Goal: Information Seeking & Learning: Learn about a topic

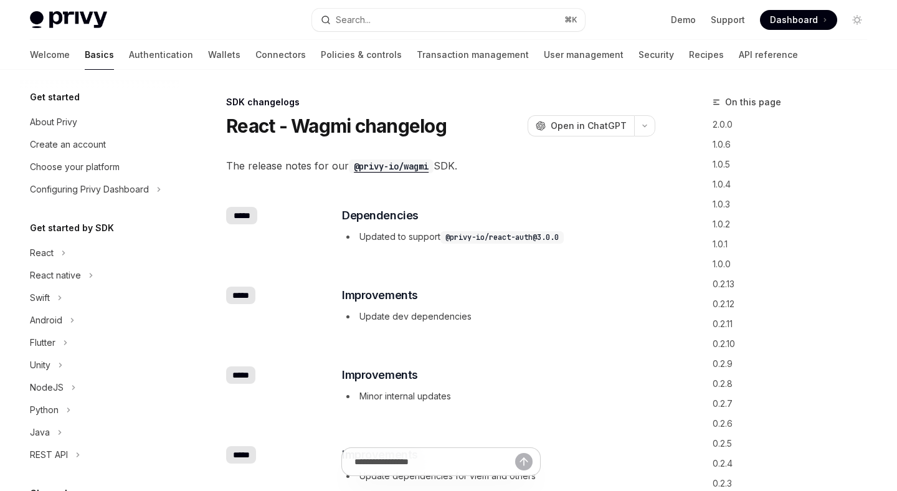
scroll to position [441, 0]
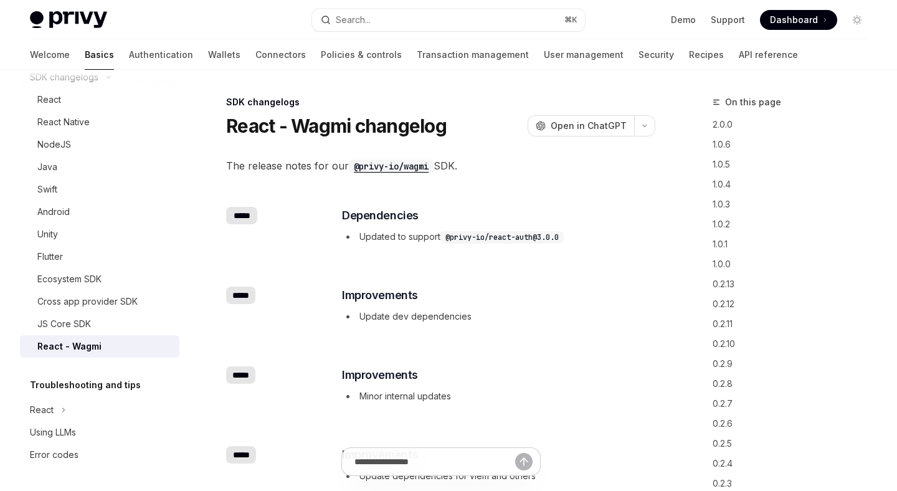
click at [132, 341] on div "React - Wagmi" at bounding box center [104, 346] width 134 height 15
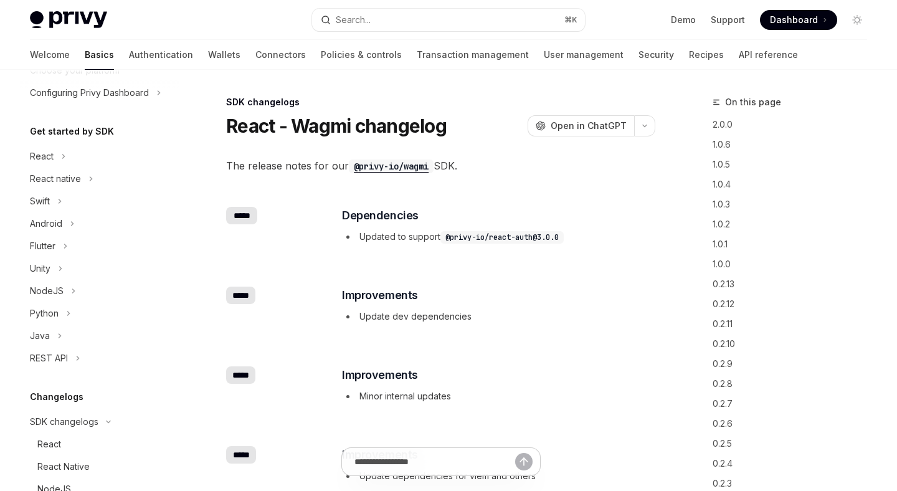
scroll to position [87, 0]
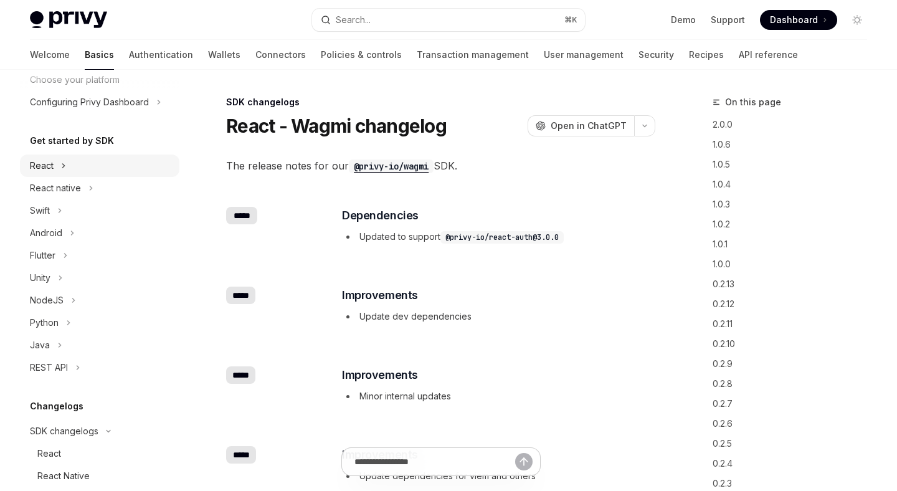
click at [92, 169] on div "React" at bounding box center [99, 165] width 159 height 22
type textarea "*"
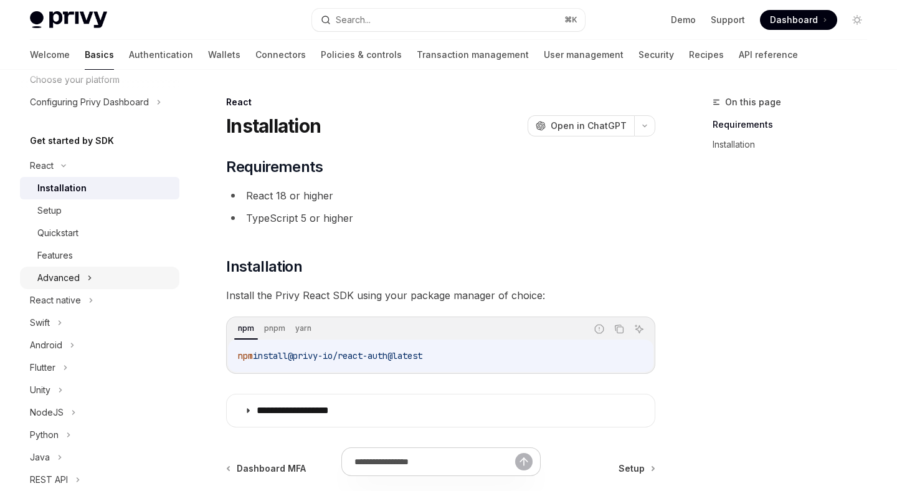
click at [113, 276] on div "Advanced" at bounding box center [99, 278] width 159 height 22
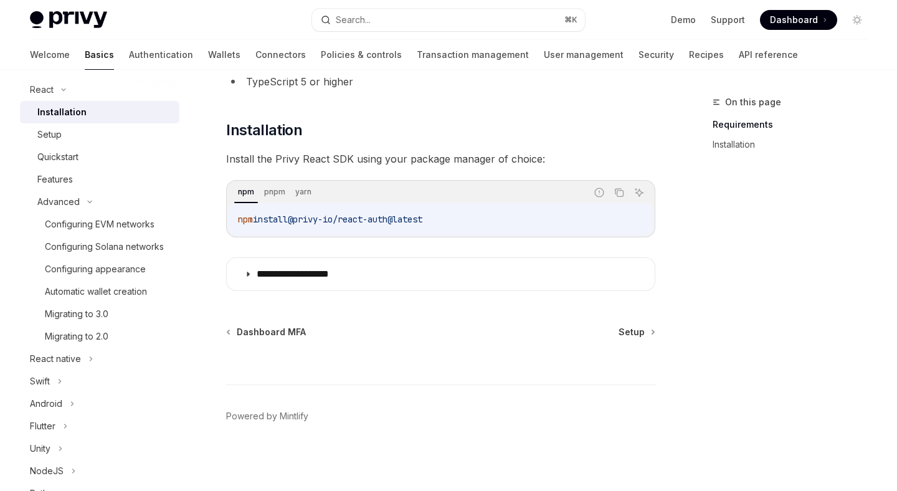
scroll to position [138, 0]
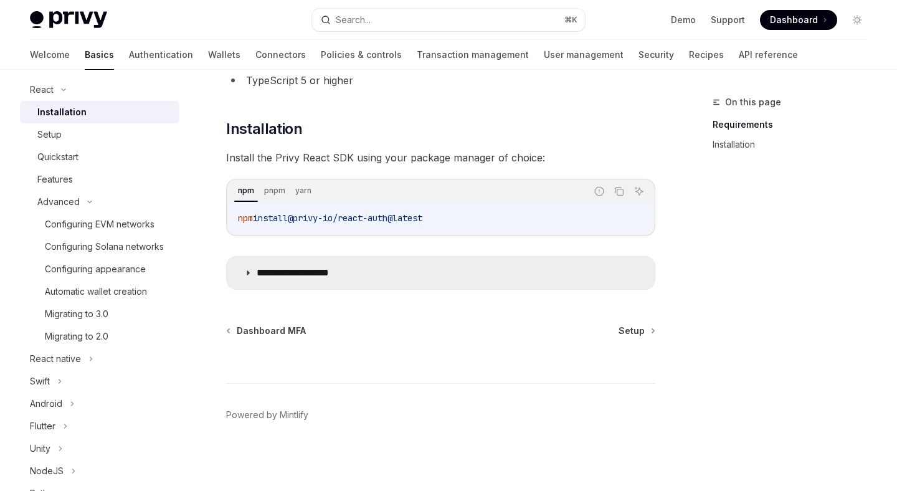
click at [331, 267] on p "**********" at bounding box center [308, 273] width 102 height 12
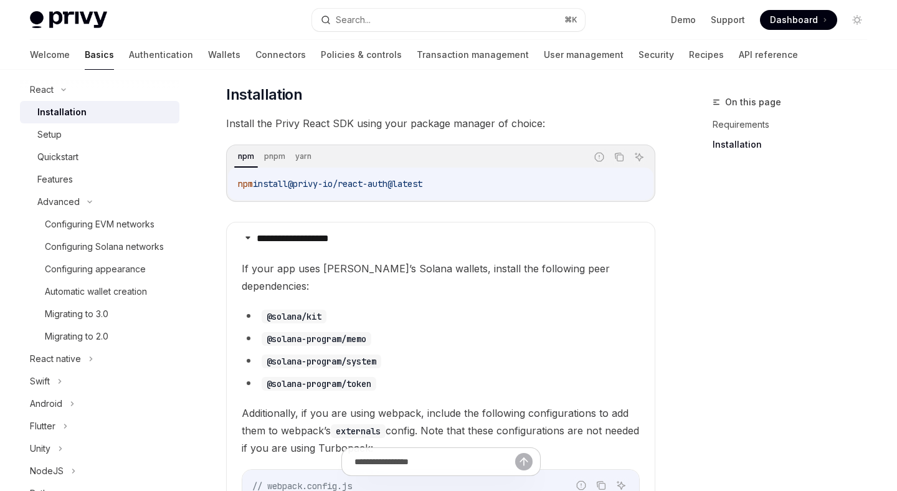
scroll to position [175, 0]
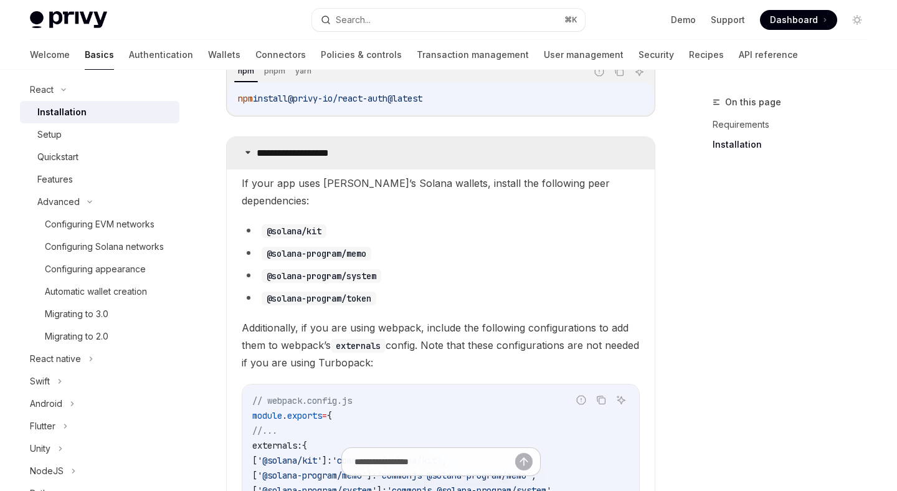
click at [336, 159] on summary "**********" at bounding box center [441, 153] width 428 height 32
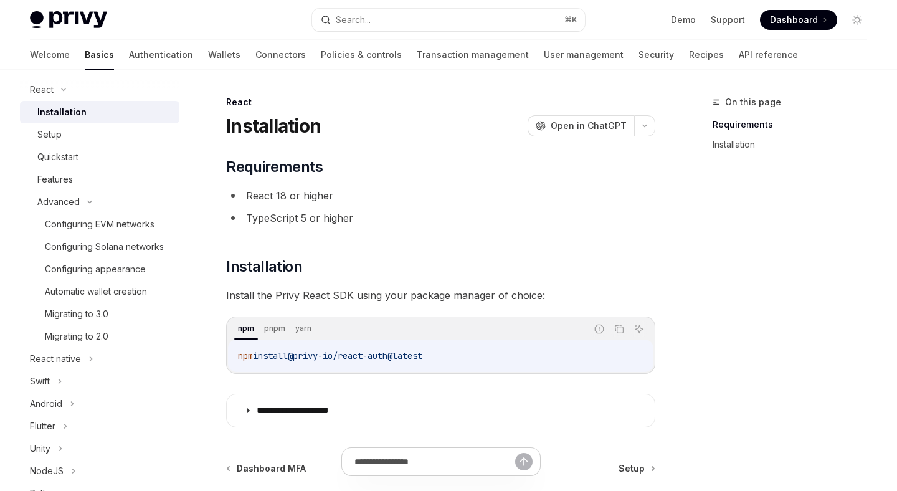
scroll to position [2, 0]
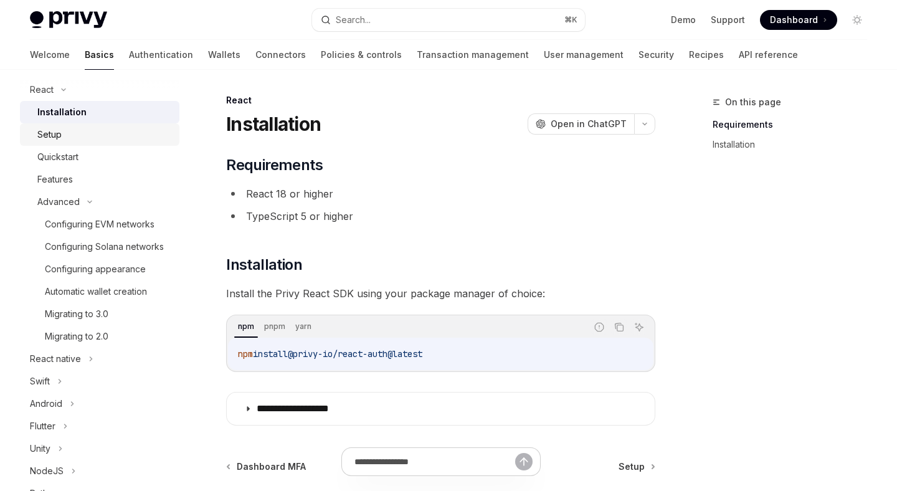
click at [61, 128] on div "Setup" at bounding box center [49, 134] width 24 height 15
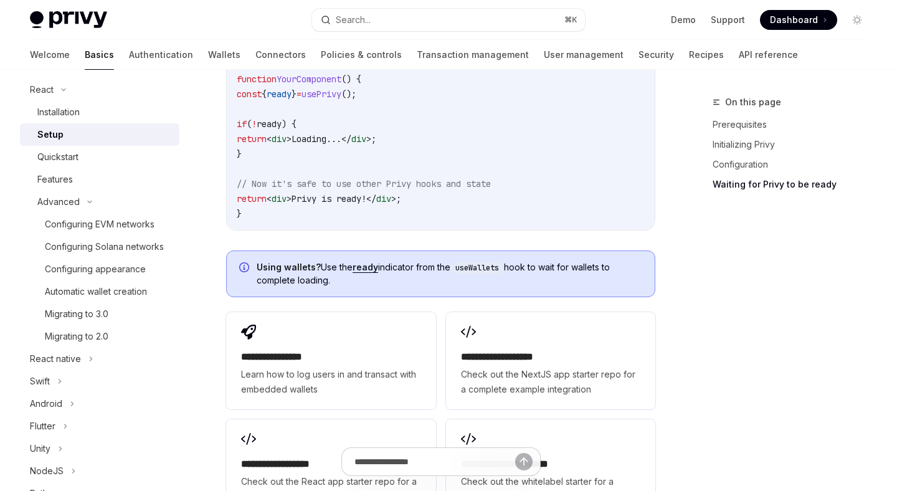
scroll to position [1475, 0]
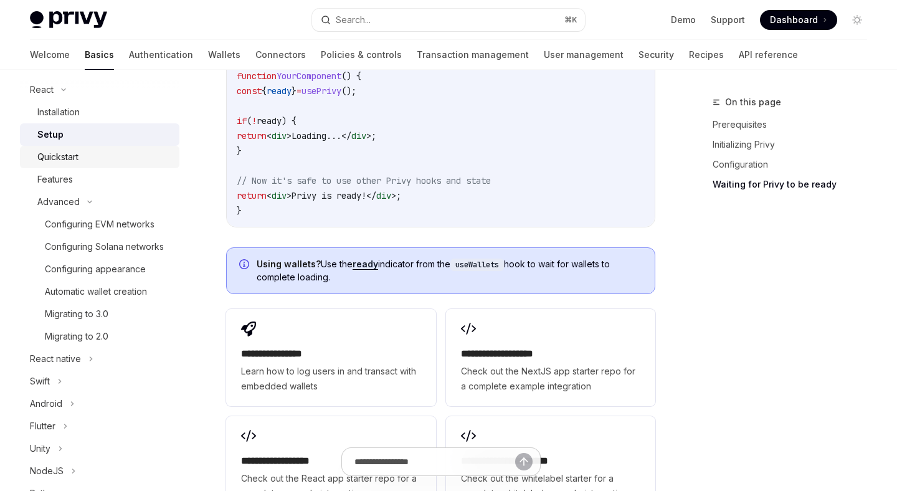
click at [87, 164] on div "Quickstart" at bounding box center [104, 156] width 134 height 15
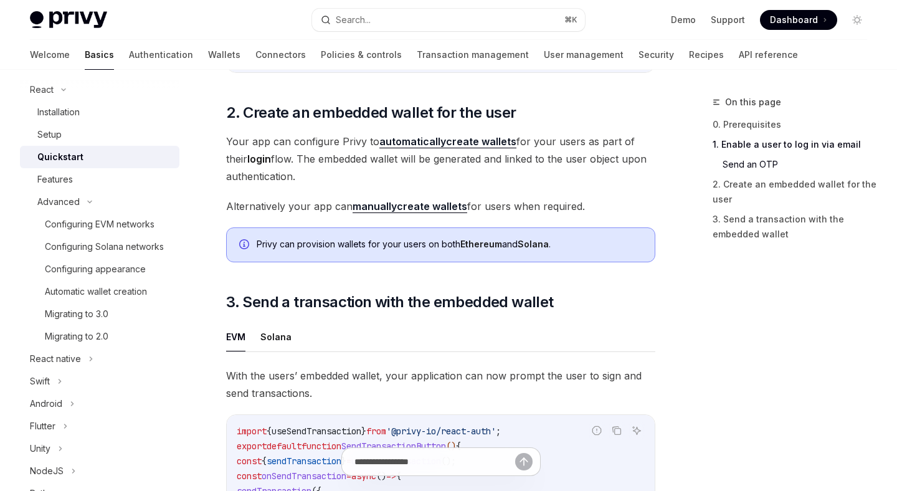
scroll to position [876, 0]
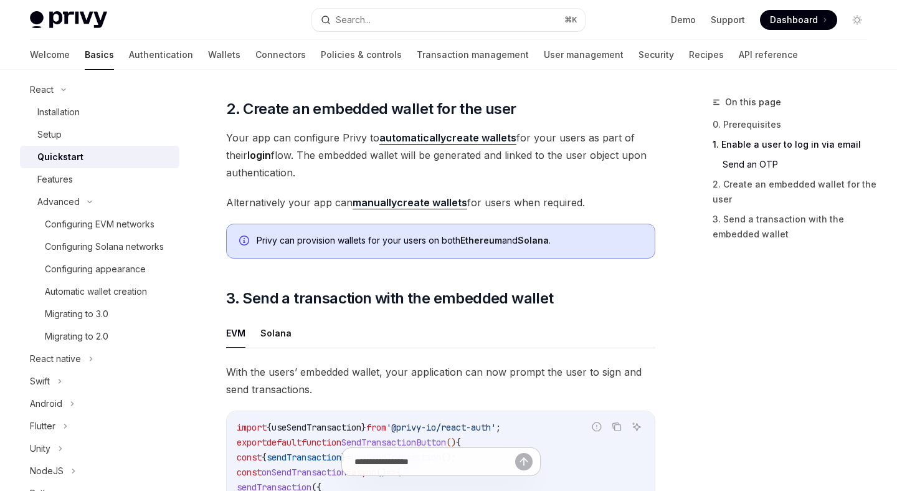
click at [391, 207] on strong "manually" at bounding box center [374, 202] width 44 height 12
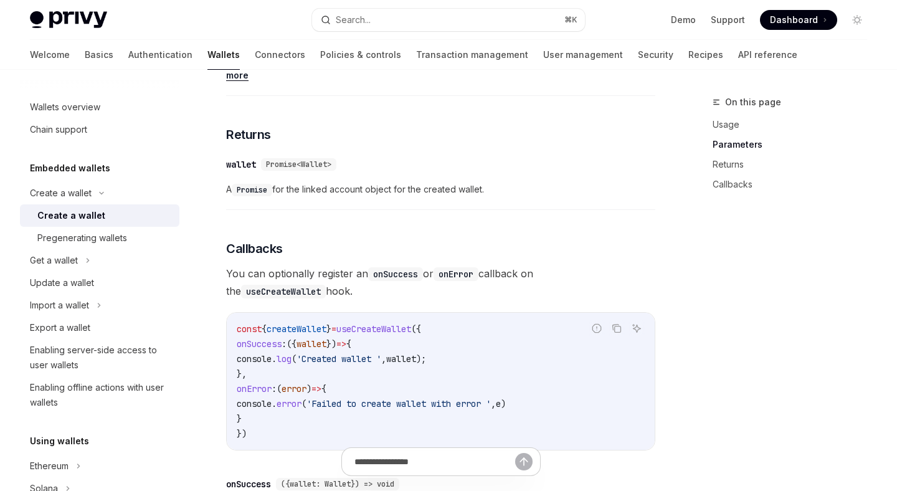
scroll to position [810, 0]
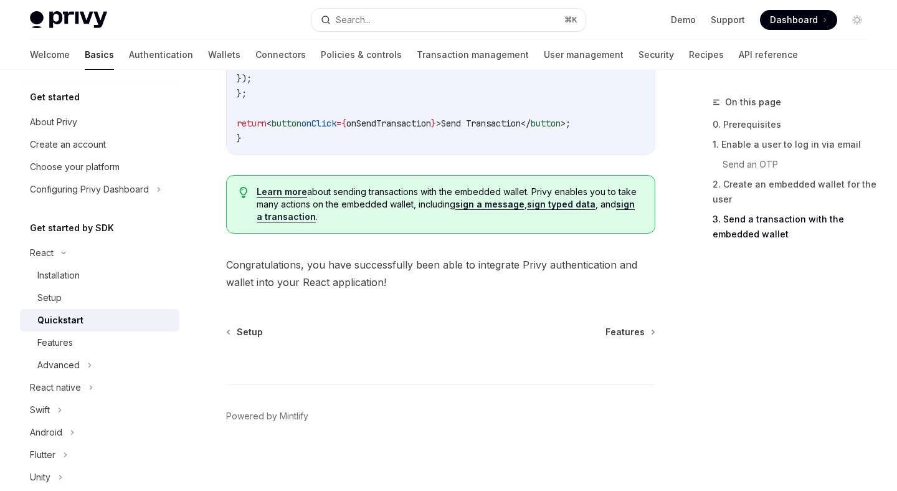
scroll to position [1330, 0]
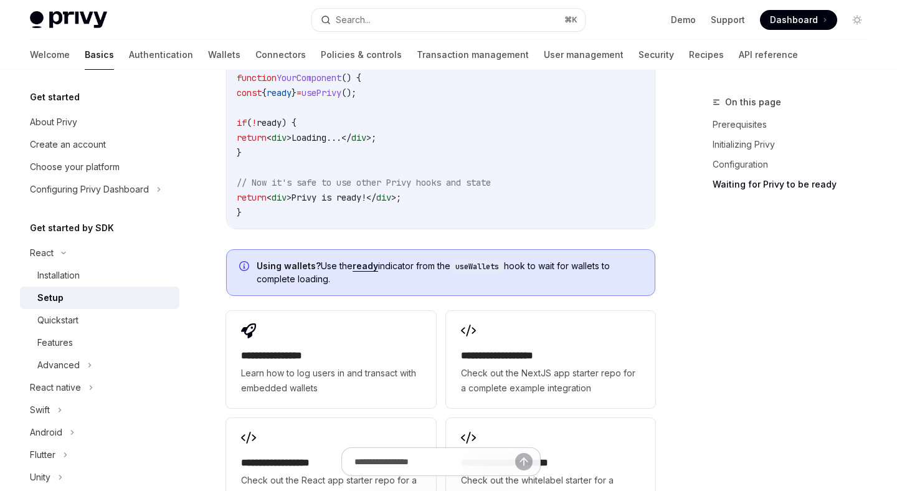
scroll to position [1475, 0]
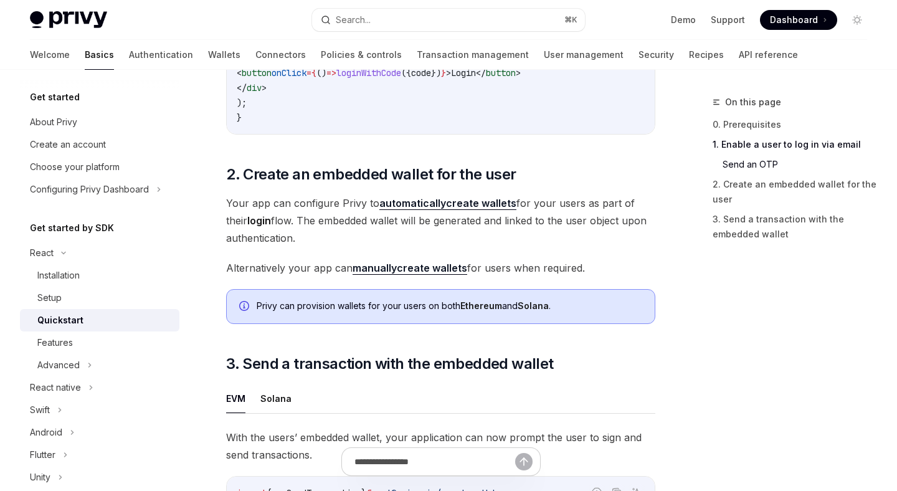
scroll to position [970, 0]
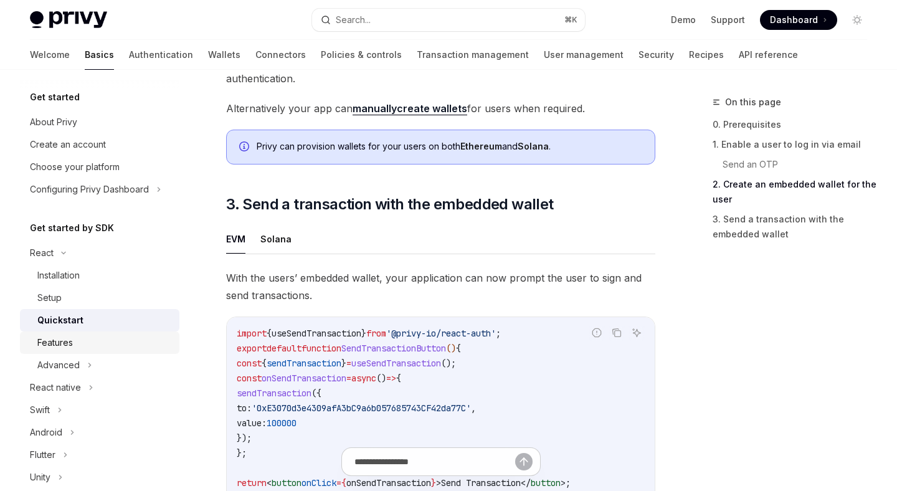
click at [87, 342] on div "Features" at bounding box center [104, 342] width 134 height 15
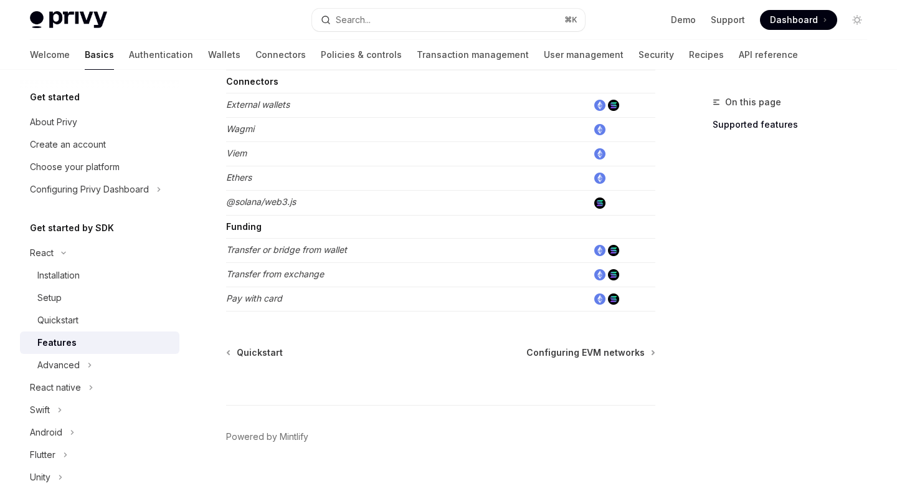
scroll to position [851, 0]
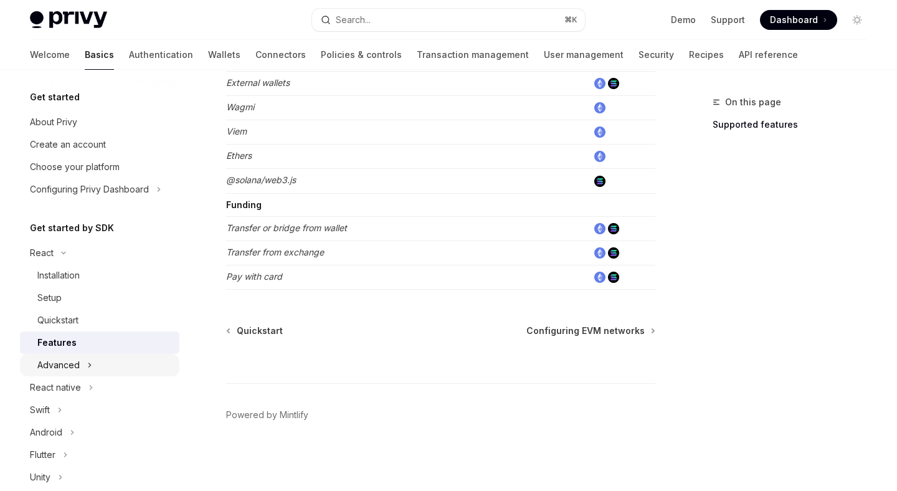
click at [74, 369] on div "Advanced" at bounding box center [58, 364] width 42 height 15
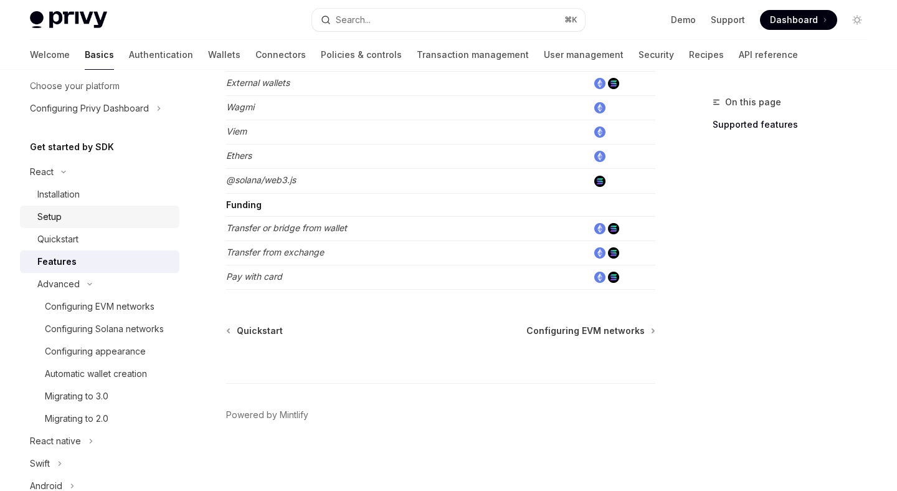
scroll to position [129, 0]
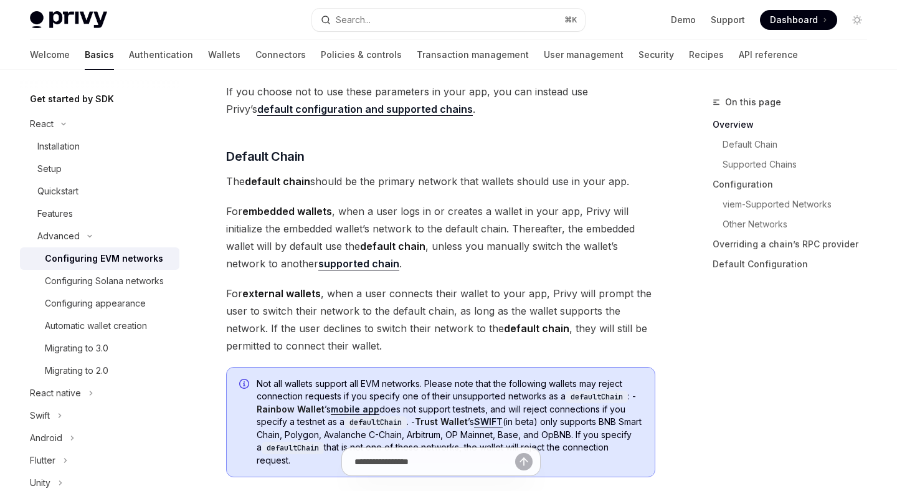
scroll to position [372, 0]
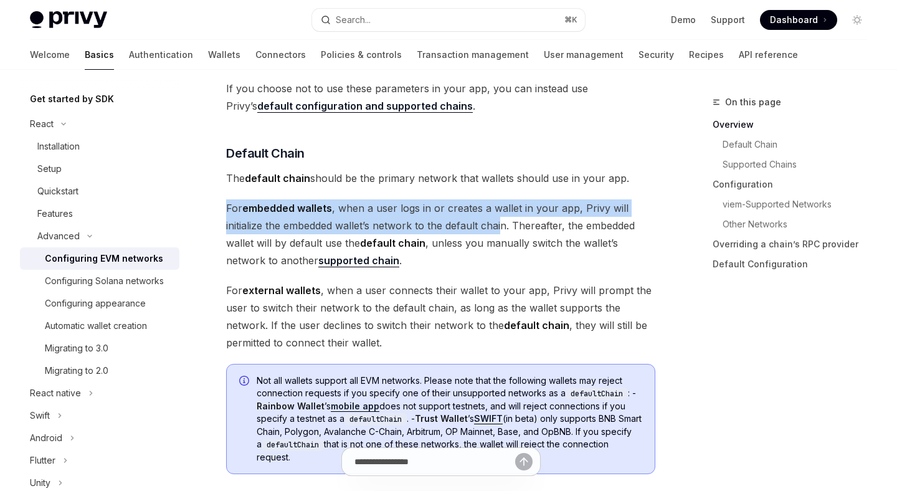
drag, startPoint x: 448, startPoint y: 195, endPoint x: 504, endPoint y: 222, distance: 61.8
click at [504, 222] on span "For embedded wallets , when a user logs in or creates a wallet in your app, Pri…" at bounding box center [440, 234] width 429 height 70
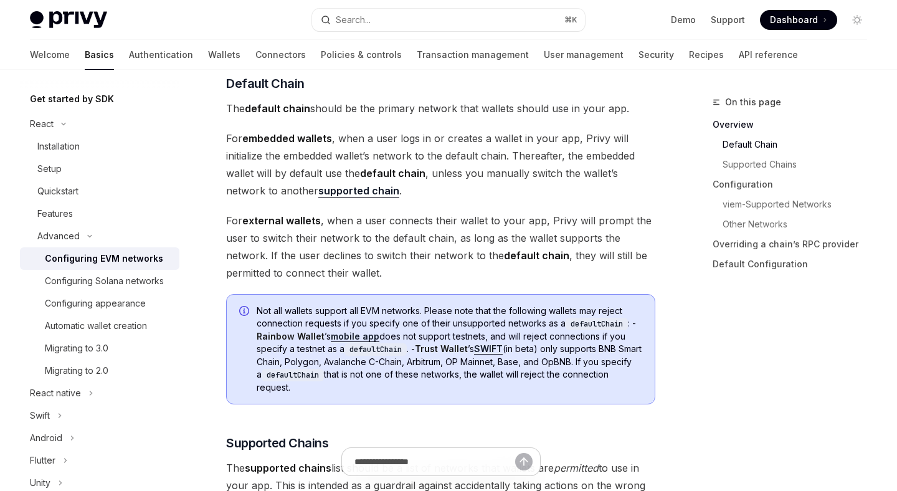
scroll to position [446, 0]
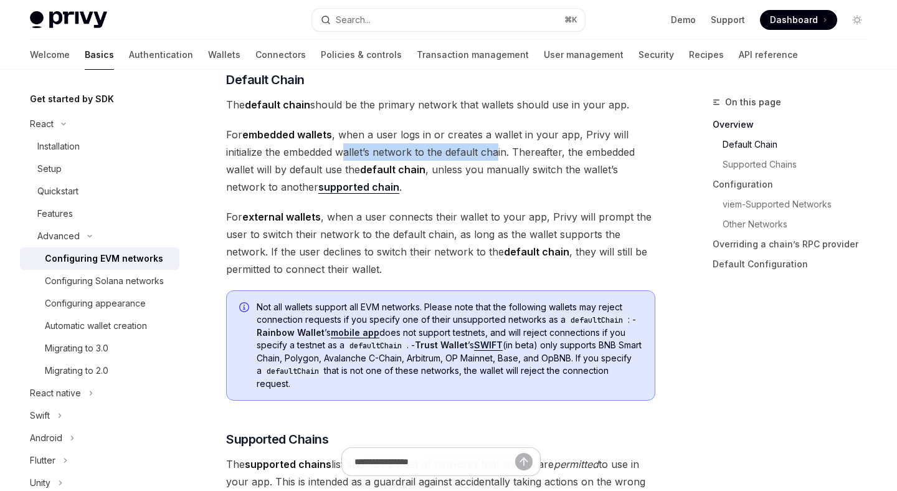
drag, startPoint x: 346, startPoint y: 156, endPoint x: 500, endPoint y: 148, distance: 154.0
click at [500, 148] on span "For embedded wallets , when a user logs in or creates a wallet in your app, Pri…" at bounding box center [440, 161] width 429 height 70
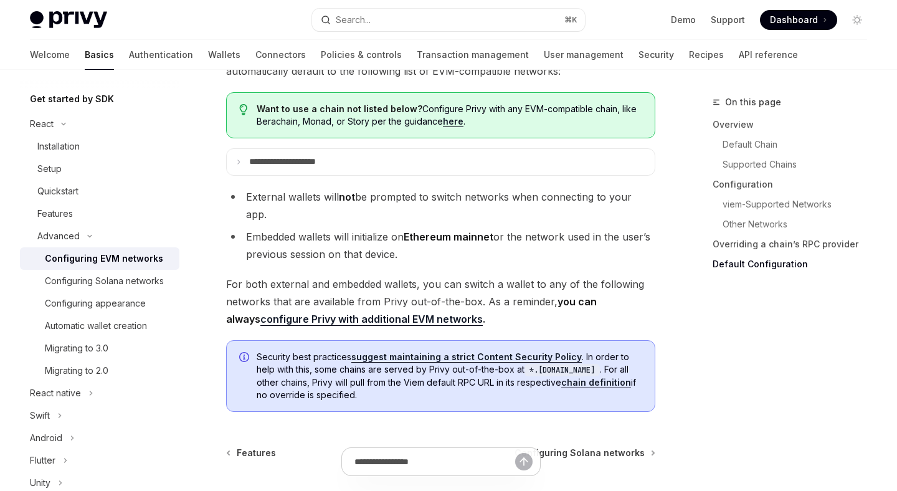
scroll to position [3222, 0]
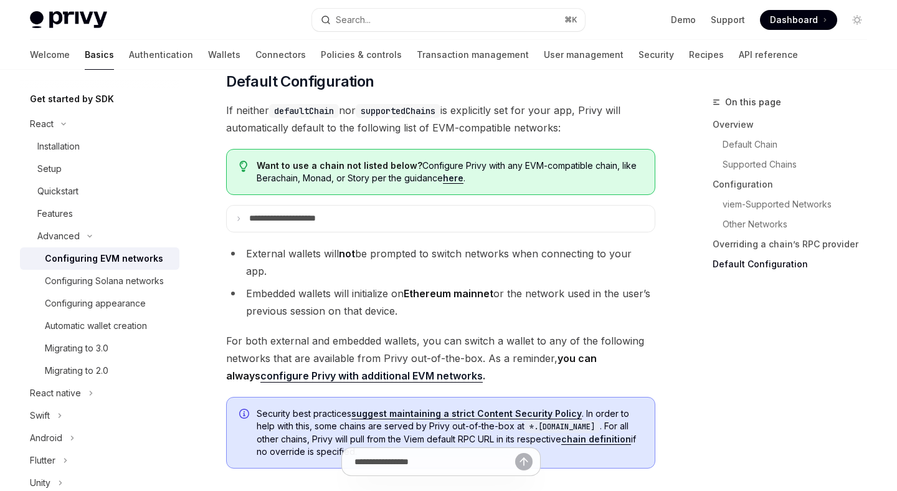
click at [430, 232] on summary "**********" at bounding box center [441, 218] width 428 height 26
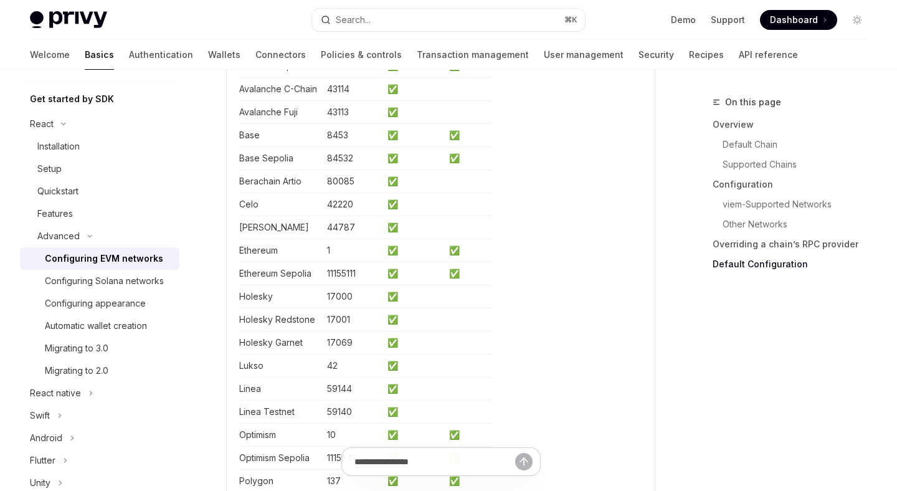
scroll to position [3346, 0]
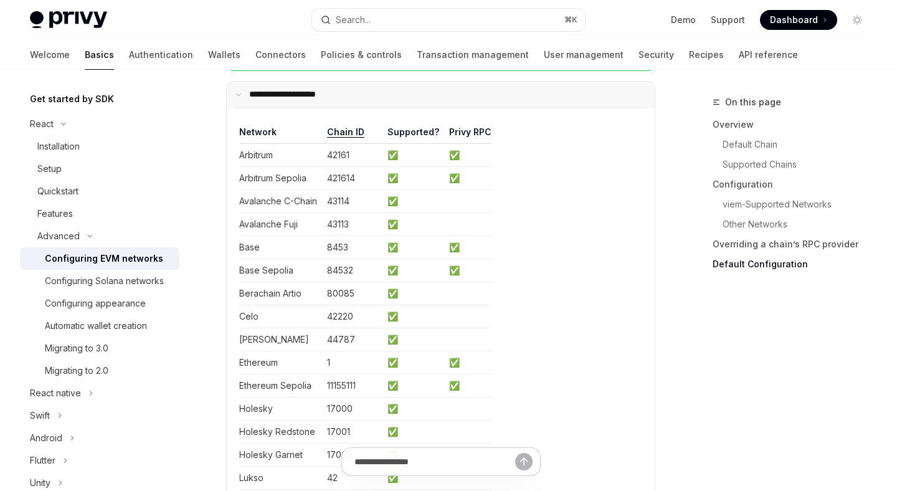
click at [414, 108] on summary "**********" at bounding box center [441, 95] width 428 height 26
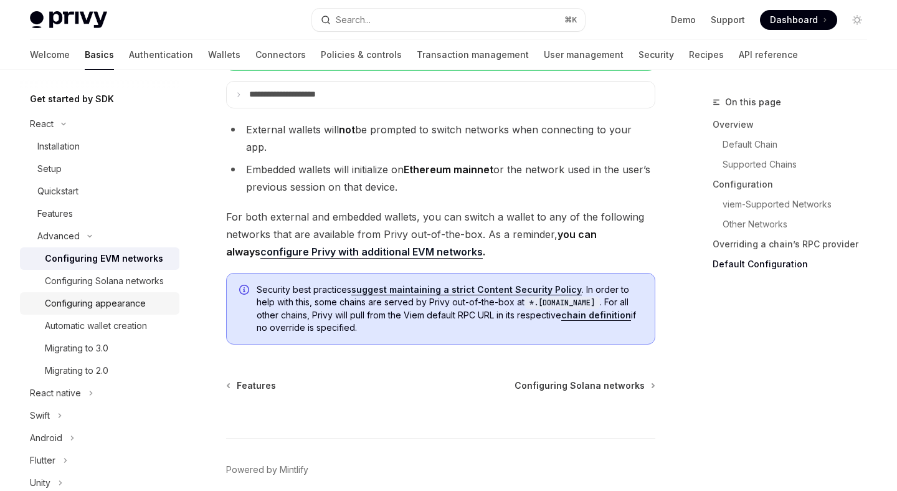
click at [122, 301] on div "Configuring appearance" at bounding box center [95, 303] width 101 height 15
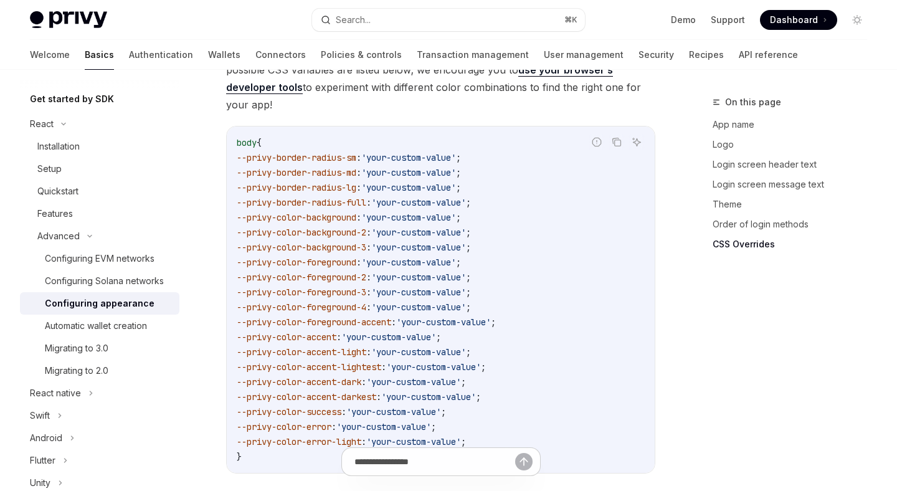
scroll to position [3307, 0]
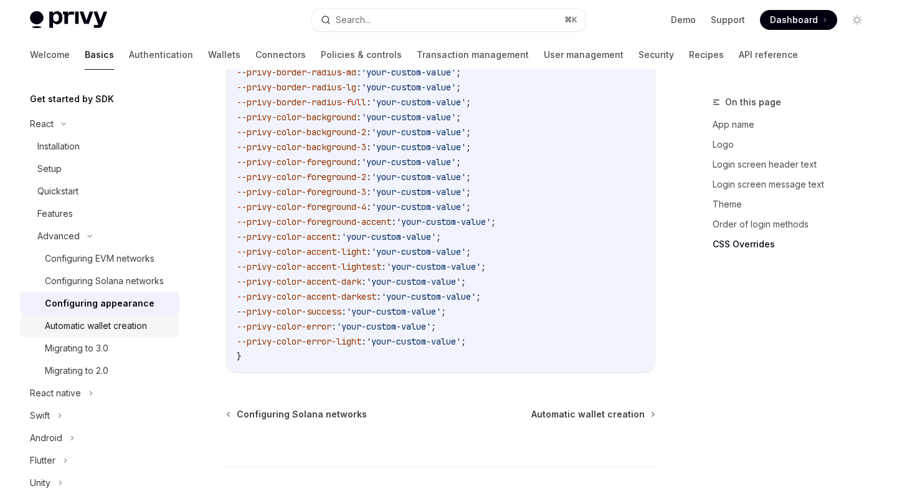
click at [121, 321] on div "Automatic wallet creation" at bounding box center [96, 325] width 102 height 15
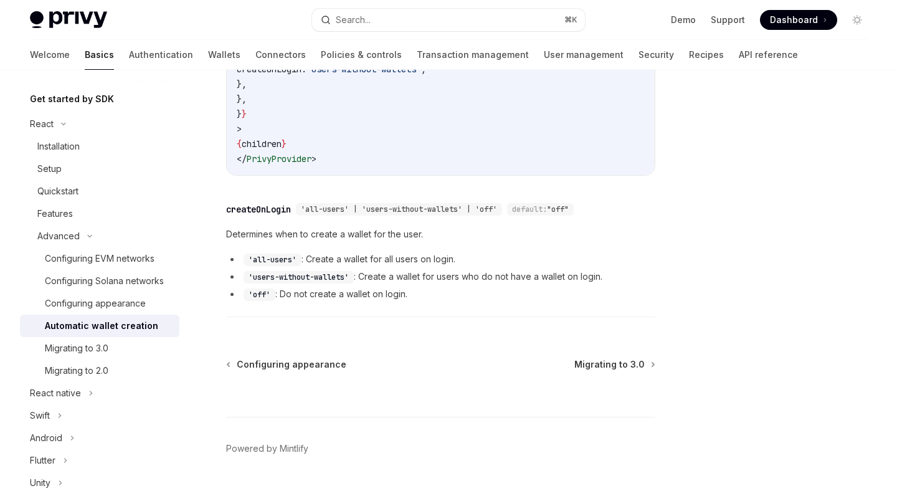
scroll to position [486, 0]
click at [140, 348] on div "Migrating to 3.0" at bounding box center [108, 348] width 127 height 15
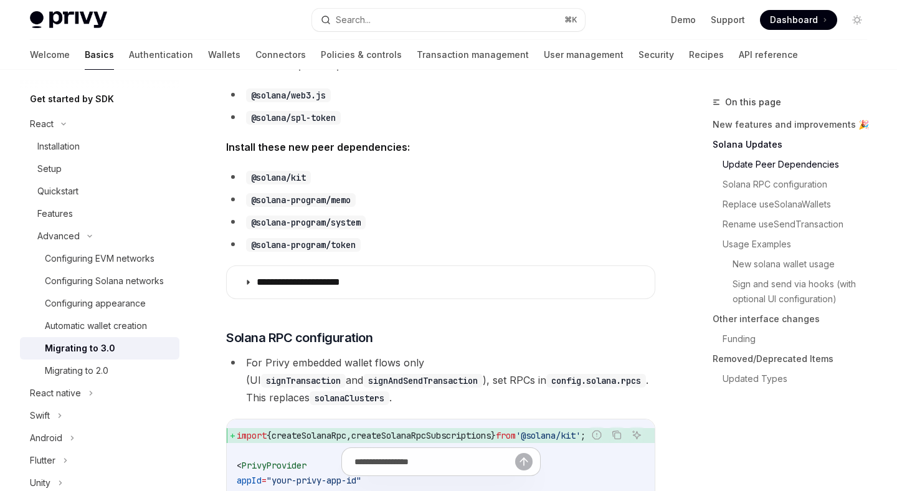
scroll to position [615, 0]
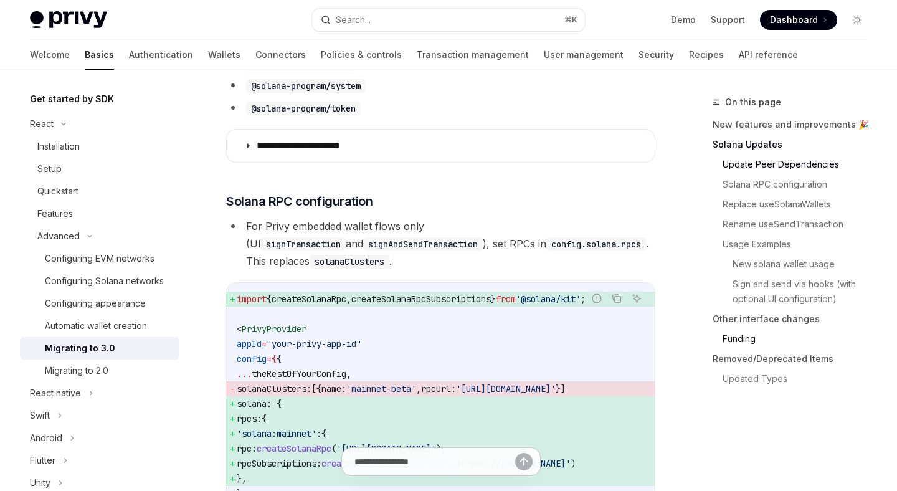
click at [748, 338] on link "Funding" at bounding box center [799, 339] width 154 height 20
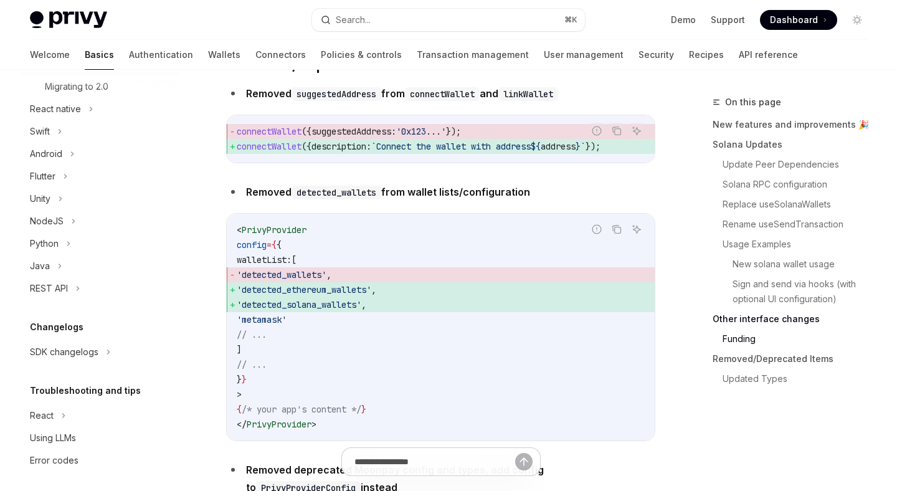
scroll to position [418, 0]
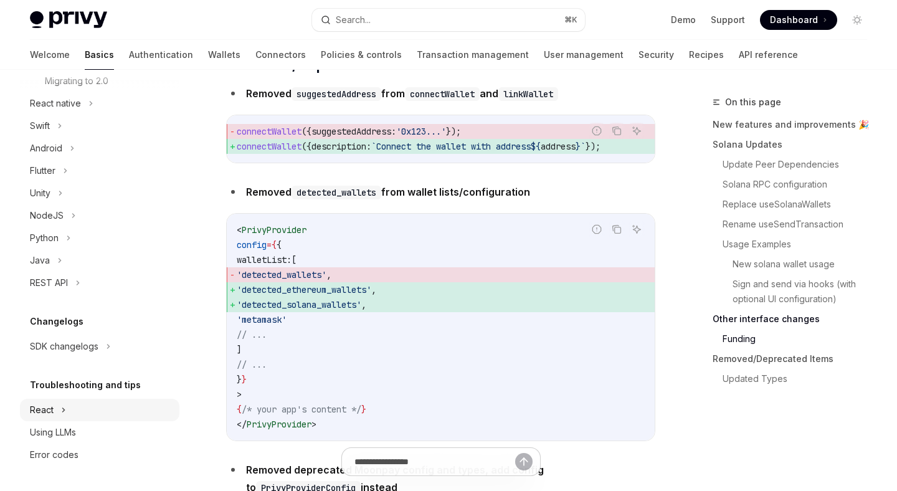
click at [120, 406] on div "React" at bounding box center [99, 410] width 159 height 22
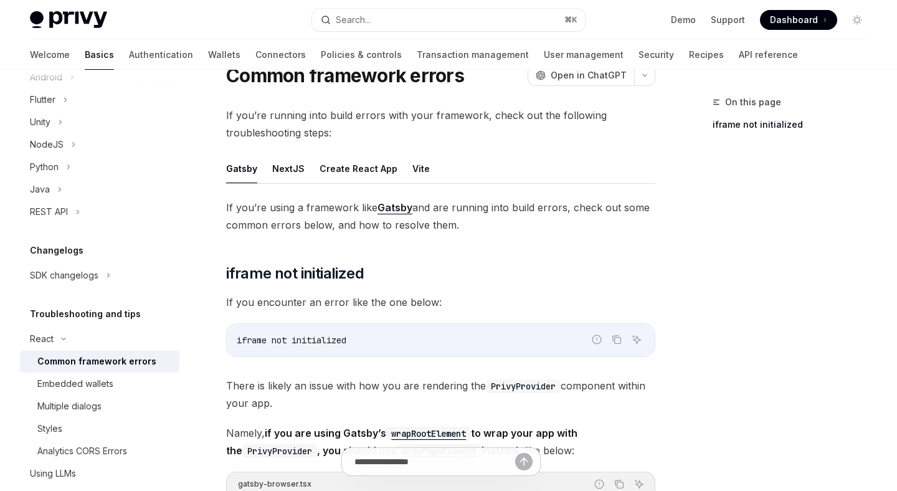
scroll to position [56, 0]
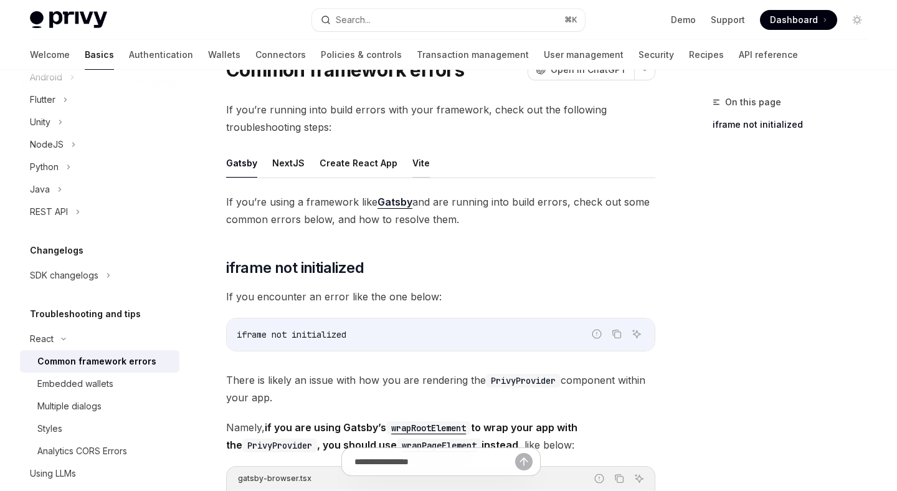
click at [412, 166] on button "Vite" at bounding box center [420, 162] width 17 height 29
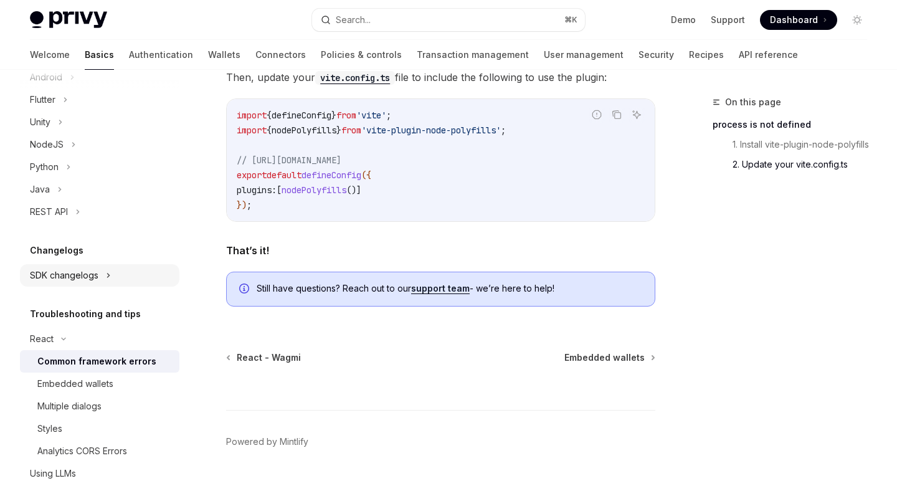
scroll to position [531, 0]
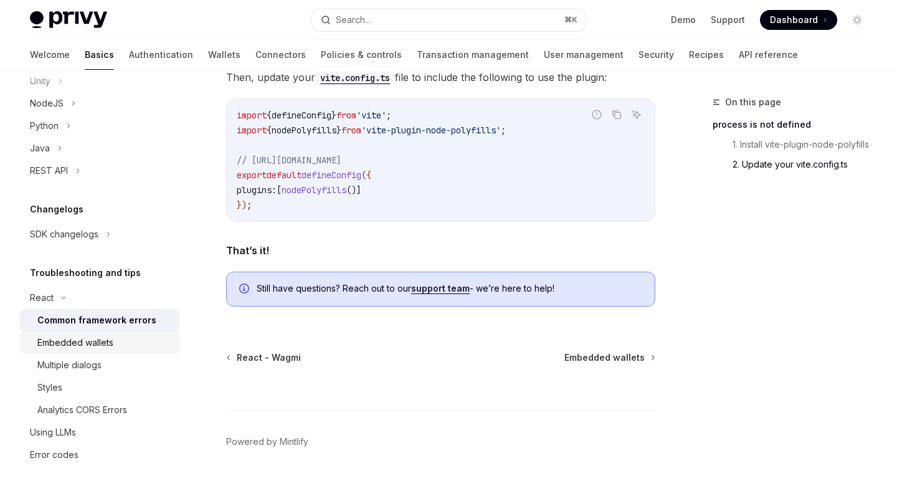
click at [111, 337] on div "Embedded wallets" at bounding box center [75, 342] width 76 height 15
type textarea "*"
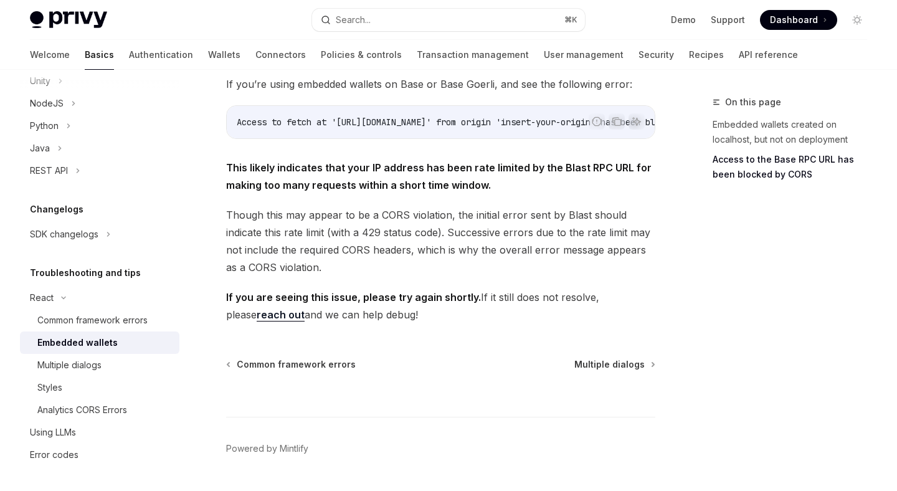
scroll to position [429, 0]
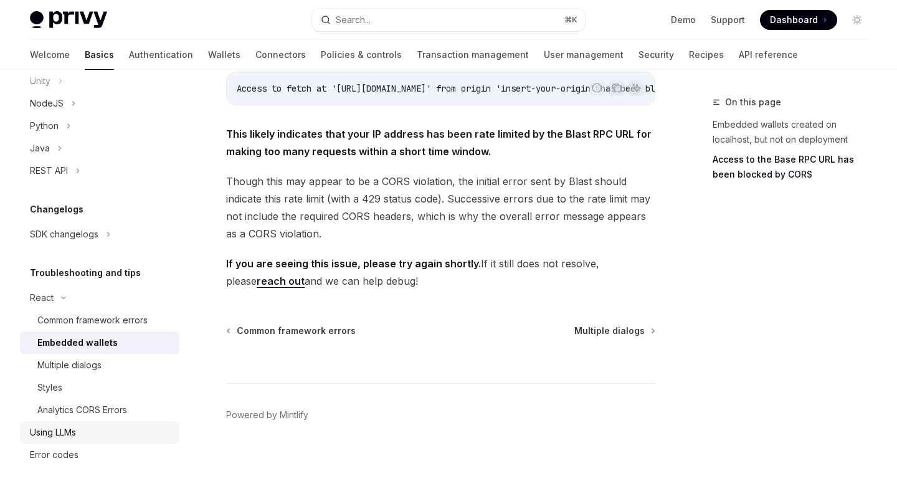
click at [95, 434] on div "Using LLMs" at bounding box center [101, 432] width 142 height 15
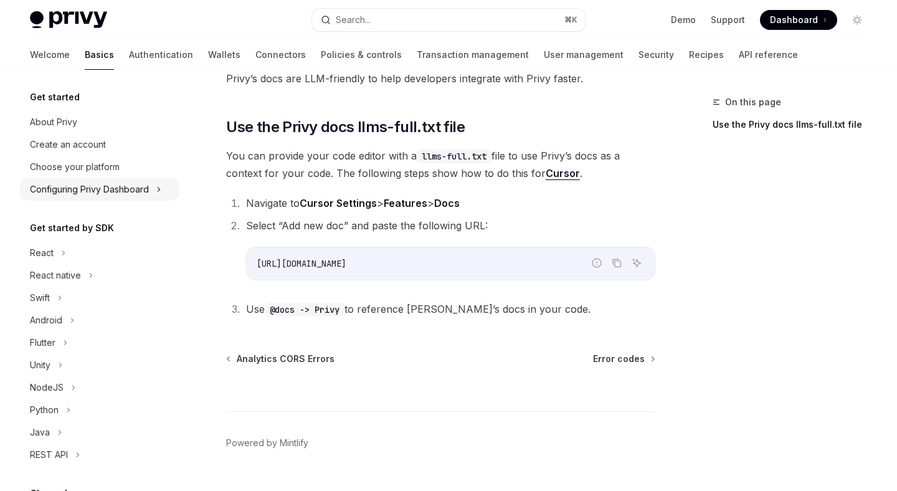
click at [120, 185] on div "Configuring Privy Dashboard" at bounding box center [89, 189] width 119 height 15
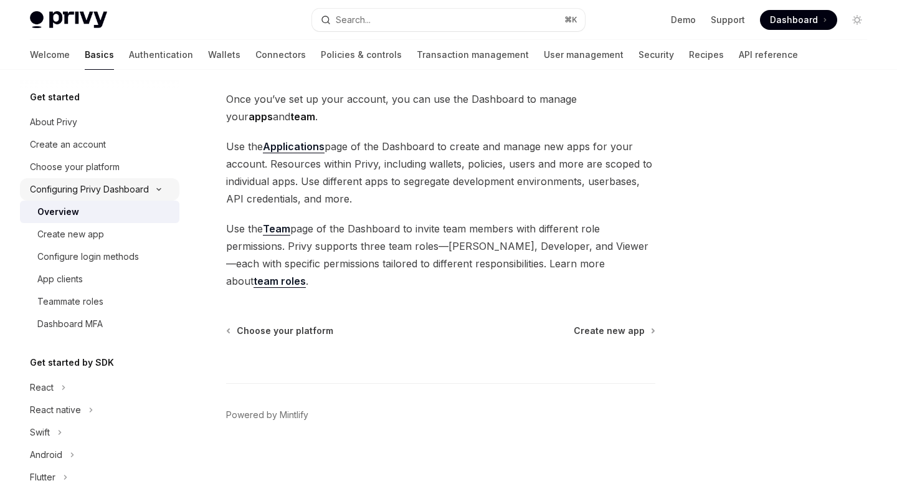
scroll to position [49, 0]
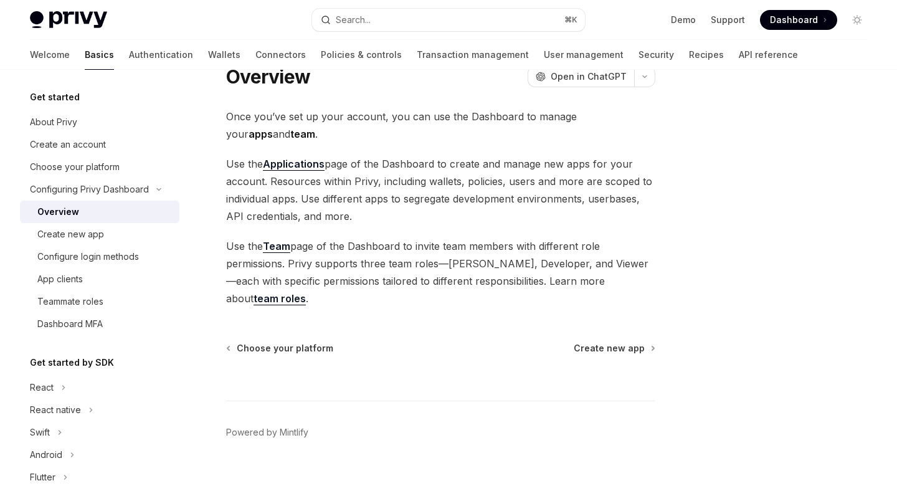
click at [108, 214] on div "Overview" at bounding box center [104, 211] width 134 height 15
click at [114, 235] on div "Create new app" at bounding box center [104, 234] width 134 height 15
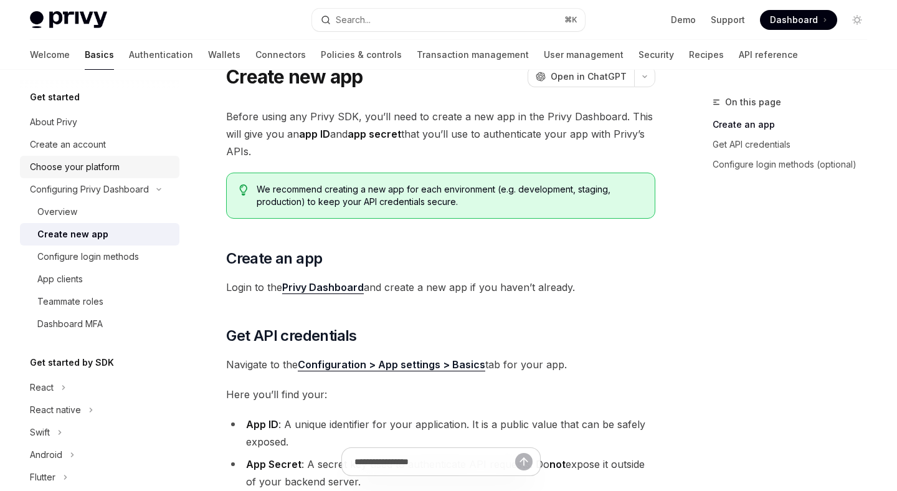
click at [106, 162] on div "Choose your platform" at bounding box center [75, 166] width 90 height 15
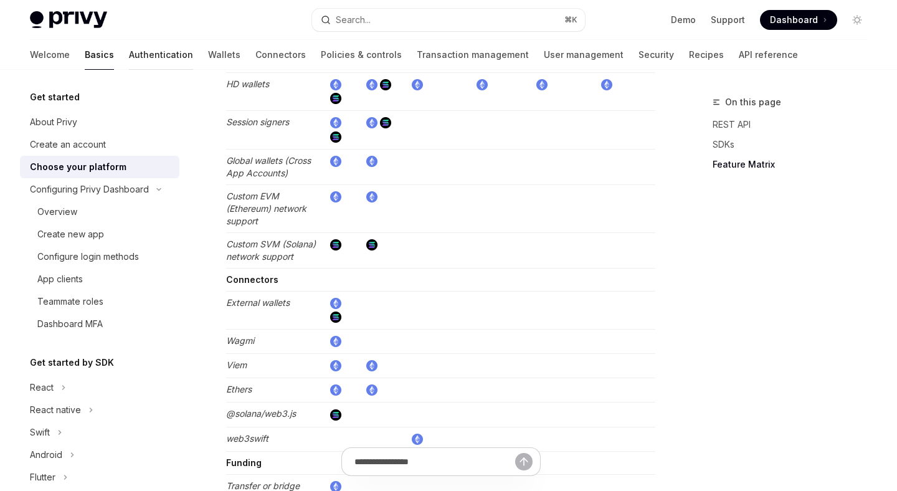
scroll to position [2019, 0]
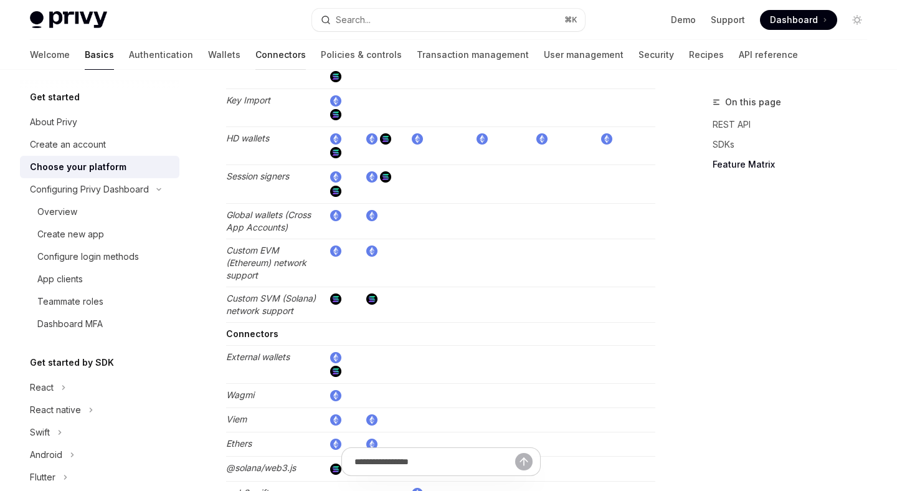
click at [255, 54] on link "Connectors" at bounding box center [280, 55] width 50 height 30
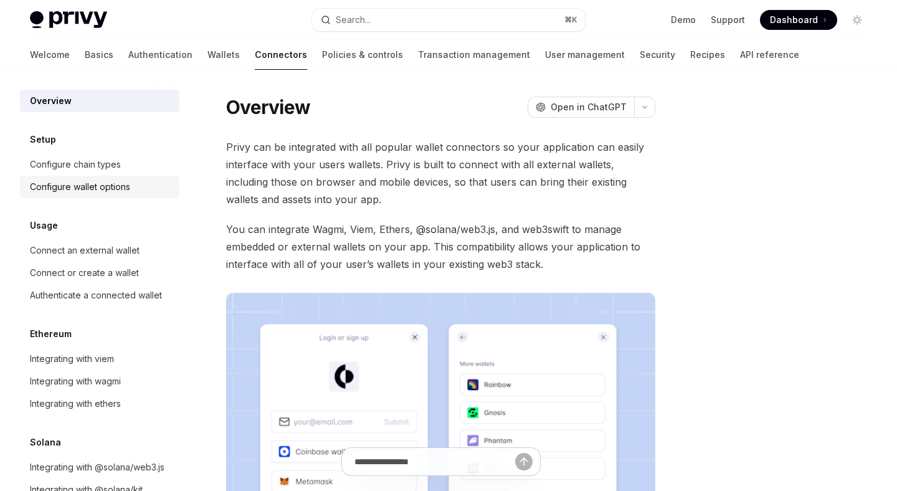
scroll to position [35, 0]
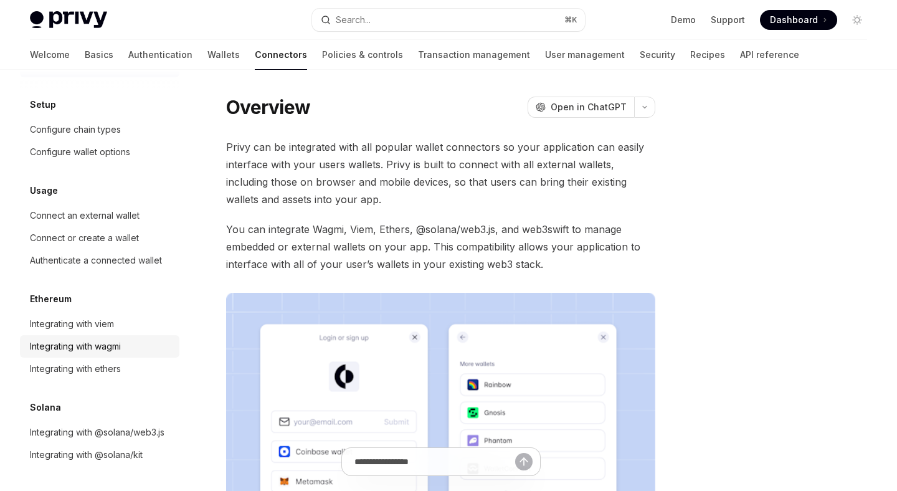
click at [104, 351] on div "Integrating with wagmi" at bounding box center [75, 346] width 91 height 15
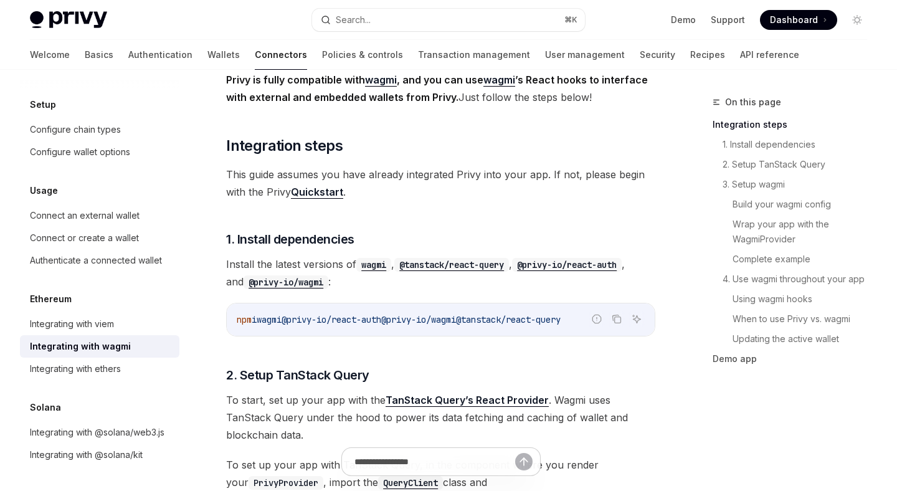
scroll to position [152, 0]
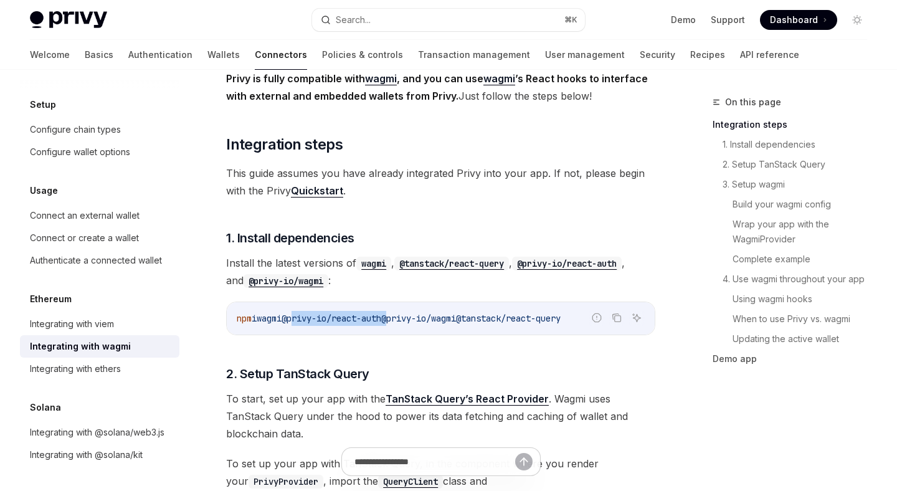
drag, startPoint x: 303, startPoint y: 319, endPoint x: 413, endPoint y: 314, distance: 109.7
click at [412, 314] on span "npm i wagmi @privy-io/react-auth @privy-io/wagmi @tanstack/react-query" at bounding box center [399, 318] width 324 height 11
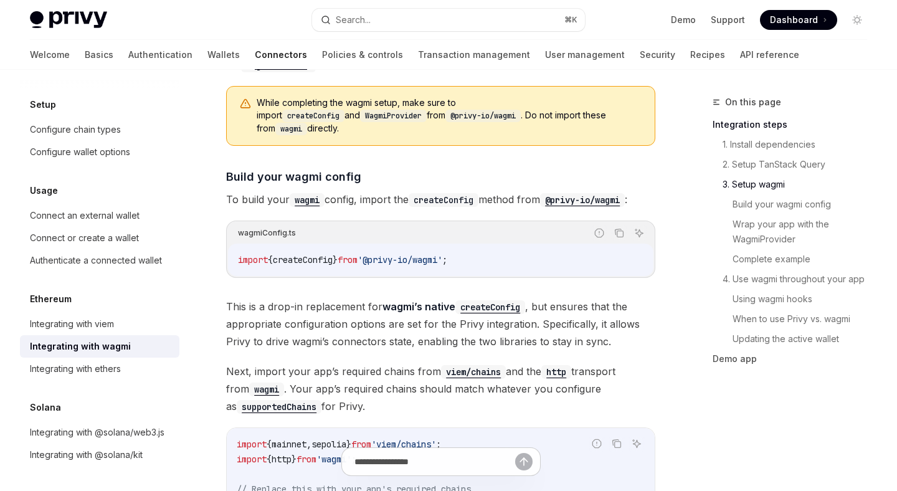
scroll to position [1026, 0]
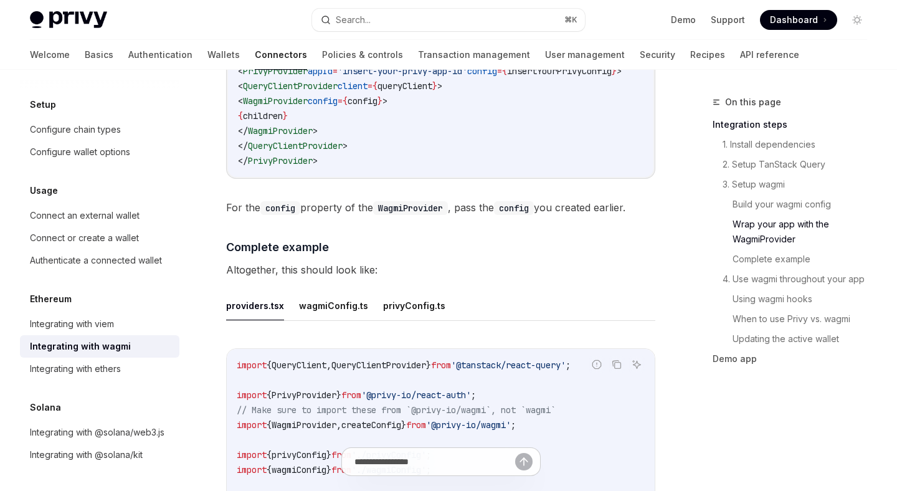
scroll to position [2116, 0]
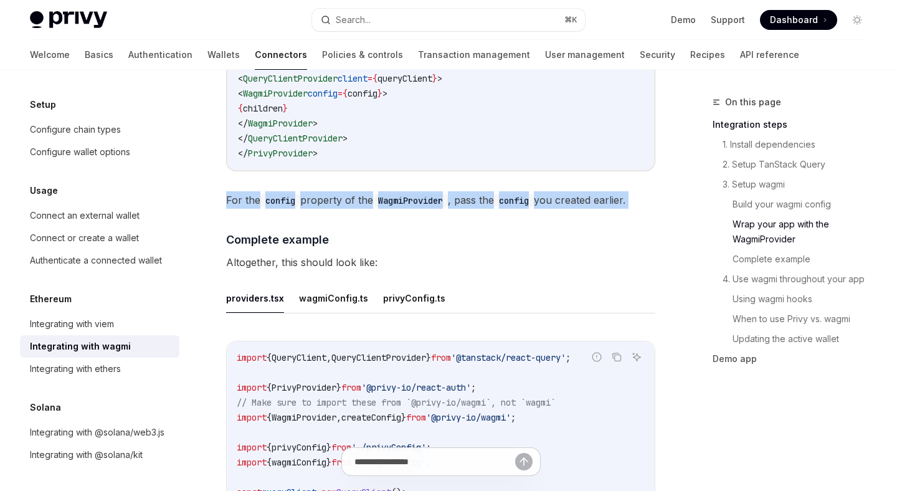
drag, startPoint x: 481, startPoint y: 207, endPoint x: 478, endPoint y: 240, distance: 33.1
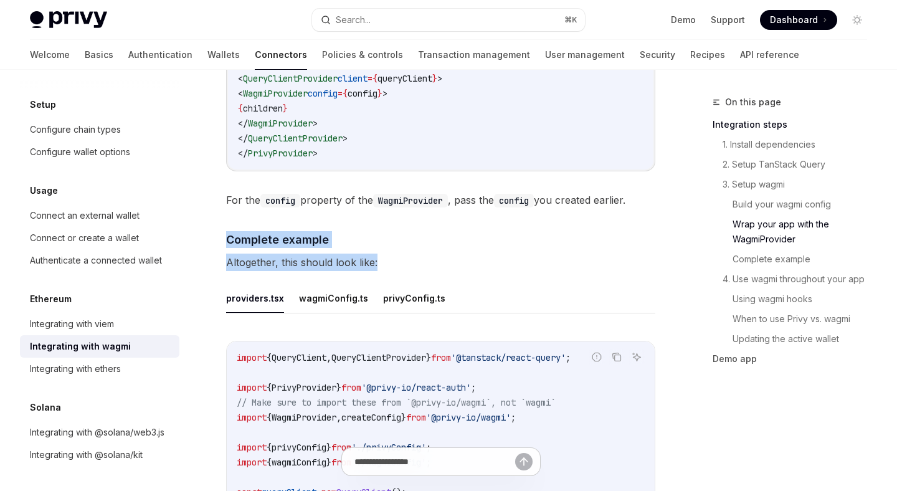
drag, startPoint x: 478, startPoint y: 240, endPoint x: 470, endPoint y: 287, distance: 48.0
click at [470, 271] on span "Altogether, this should look like:" at bounding box center [440, 261] width 429 height 17
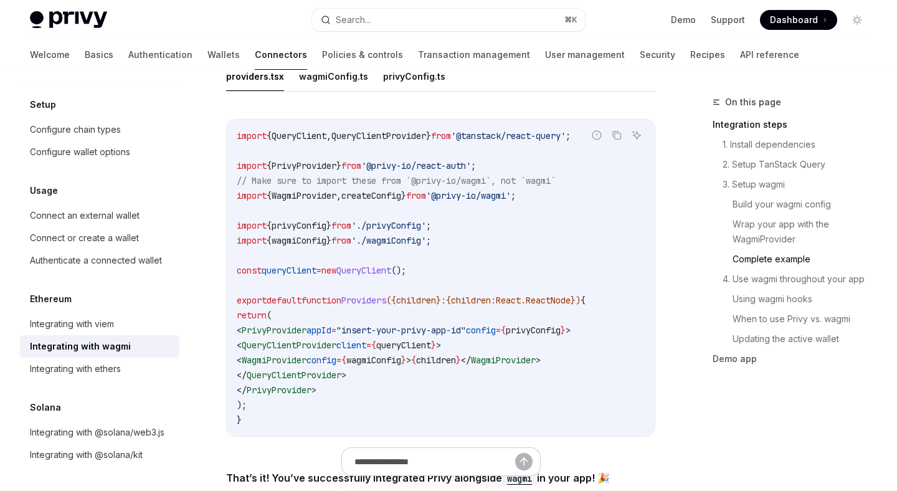
scroll to position [2337, 0]
click at [436, 92] on button "privyConfig.ts" at bounding box center [414, 77] width 62 height 29
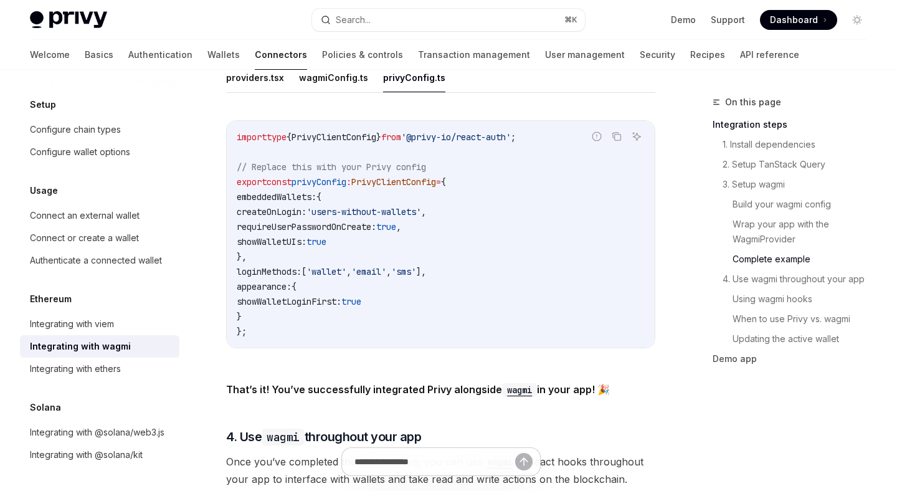
drag, startPoint x: 498, startPoint y: 287, endPoint x: 473, endPoint y: 332, distance: 51.6
click at [473, 332] on code "import type { PrivyClientConfig } from '@privy-io/react-auth' ; // Replace this…" at bounding box center [441, 234] width 408 height 209
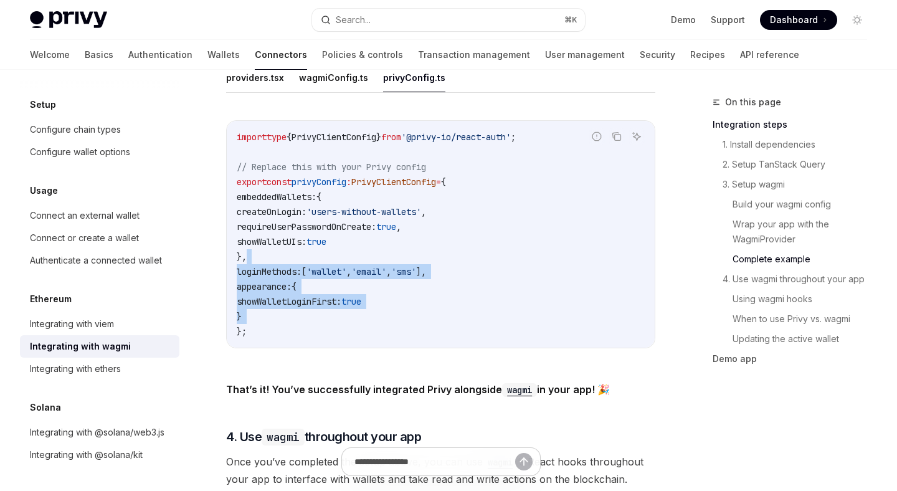
drag, startPoint x: 473, startPoint y: 332, endPoint x: 472, endPoint y: 272, distance: 59.8
click at [472, 272] on code "import type { PrivyClientConfig } from '@privy-io/react-auth' ; // Replace this…" at bounding box center [441, 234] width 408 height 209
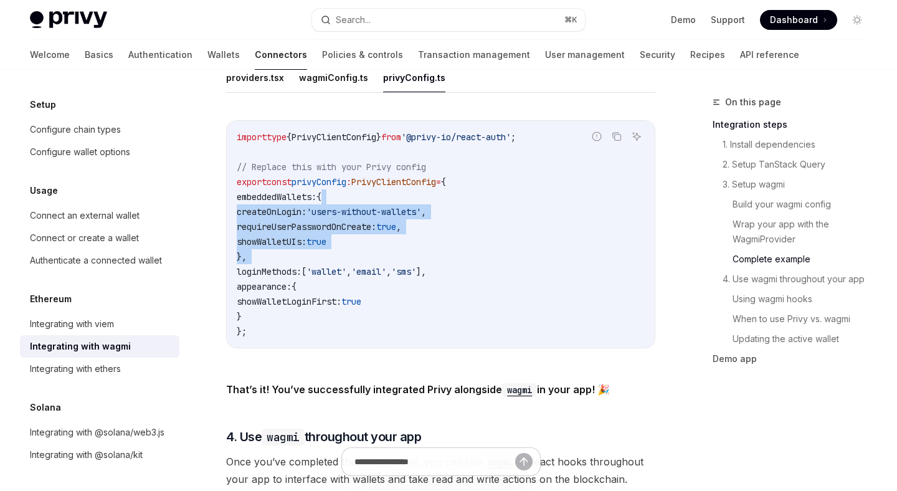
drag, startPoint x: 472, startPoint y: 272, endPoint x: 482, endPoint y: 211, distance: 61.8
click at [482, 211] on code "import type { PrivyClientConfig } from '@privy-io/react-auth' ; // Replace this…" at bounding box center [441, 234] width 408 height 209
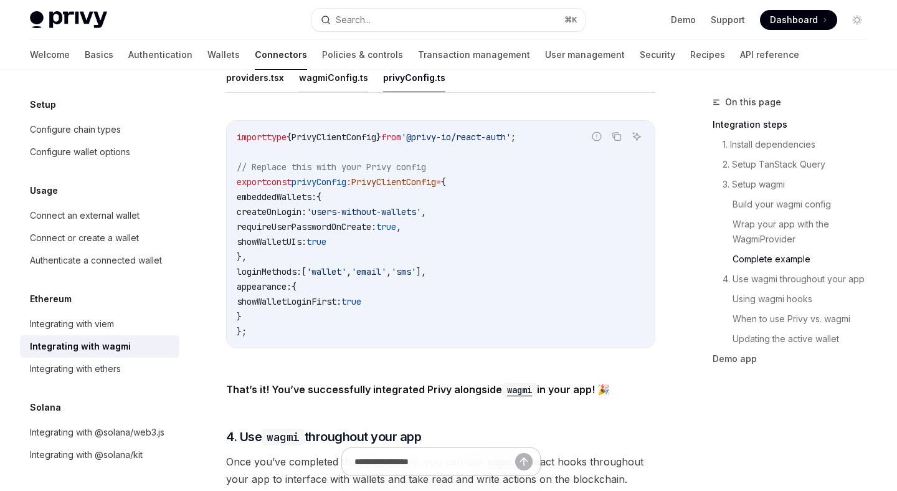
click at [343, 92] on button "wagmiConfig.ts" at bounding box center [333, 77] width 69 height 29
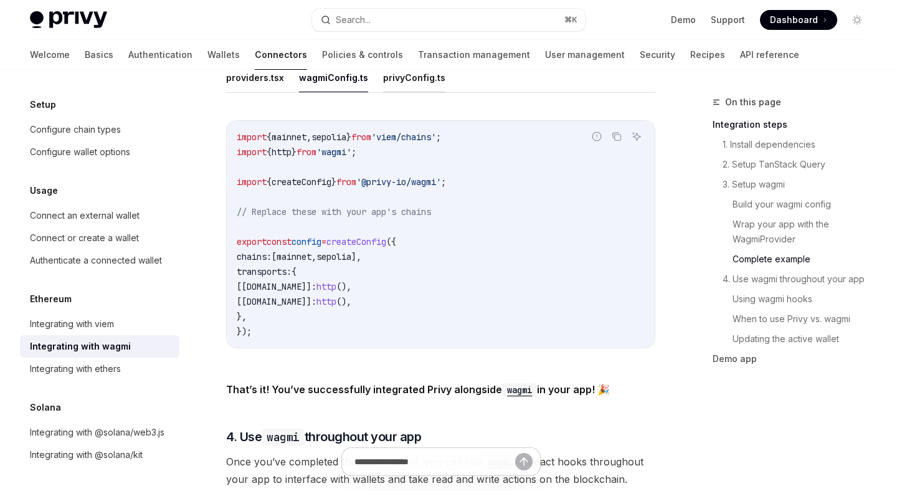
click at [408, 90] on button "privyConfig.ts" at bounding box center [414, 77] width 62 height 29
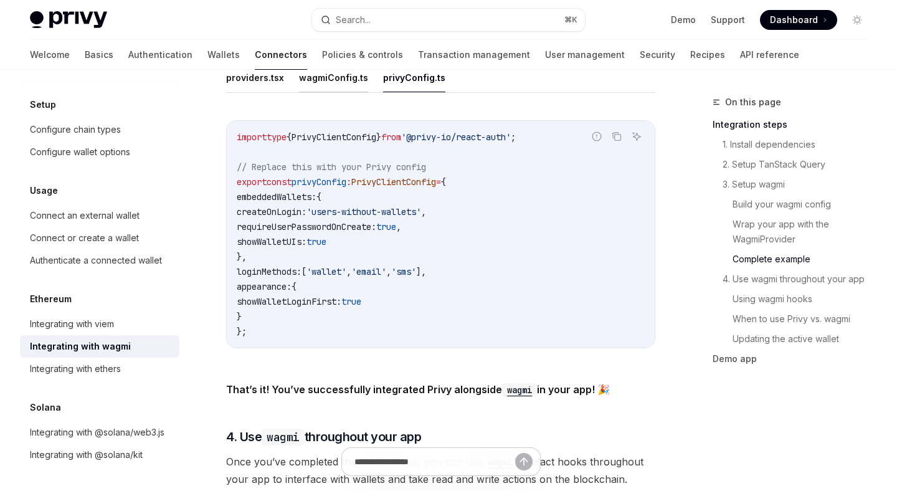
click at [361, 92] on button "wagmiConfig.ts" at bounding box center [333, 77] width 69 height 29
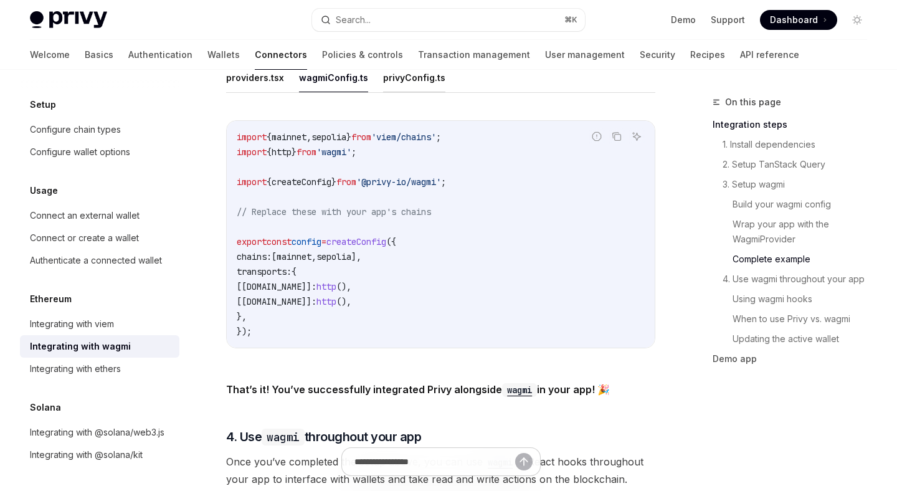
click at [398, 92] on button "privyConfig.ts" at bounding box center [414, 77] width 62 height 29
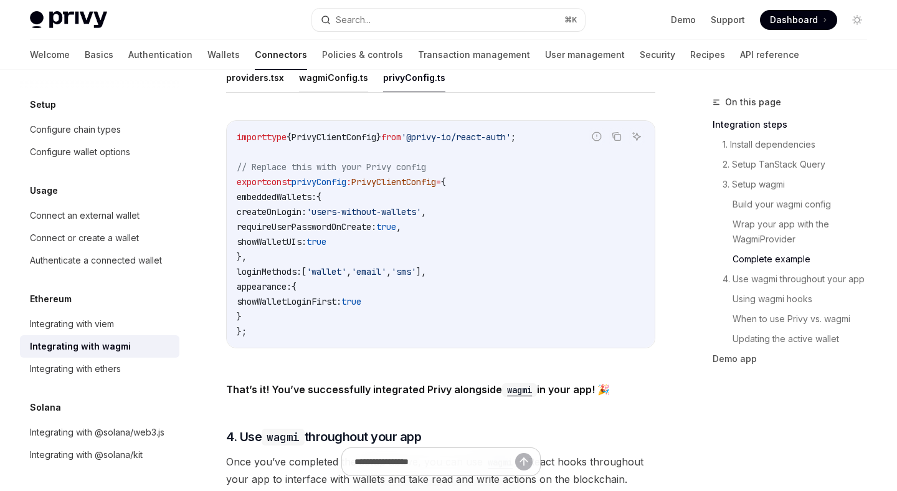
click at [333, 92] on button "wagmiConfig.ts" at bounding box center [333, 77] width 69 height 29
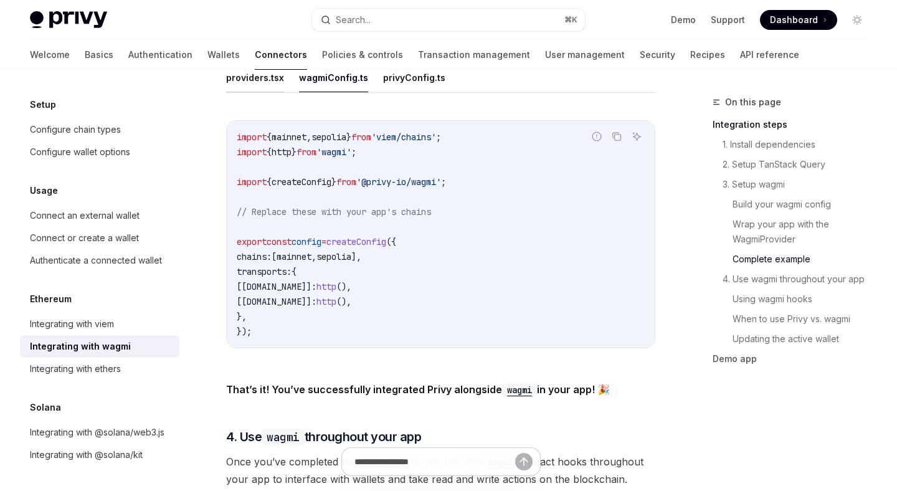
click at [250, 92] on button "providers.tsx" at bounding box center [255, 77] width 58 height 29
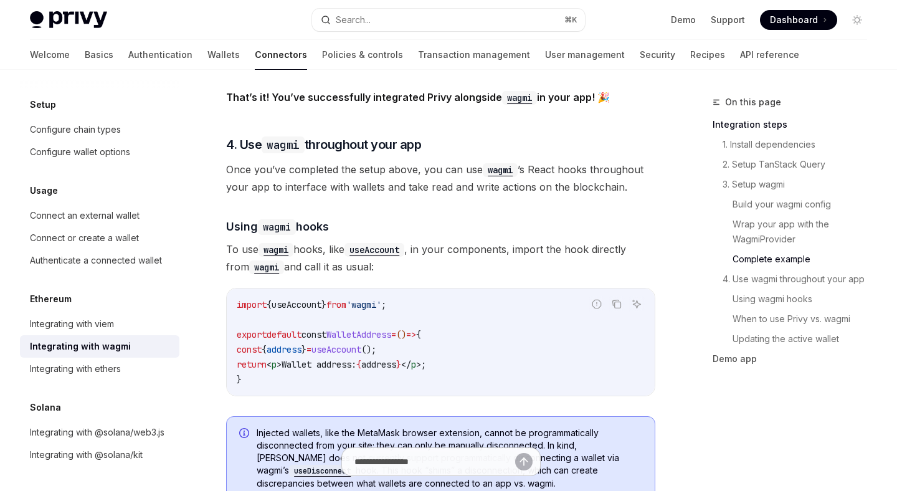
scroll to position [2719, 0]
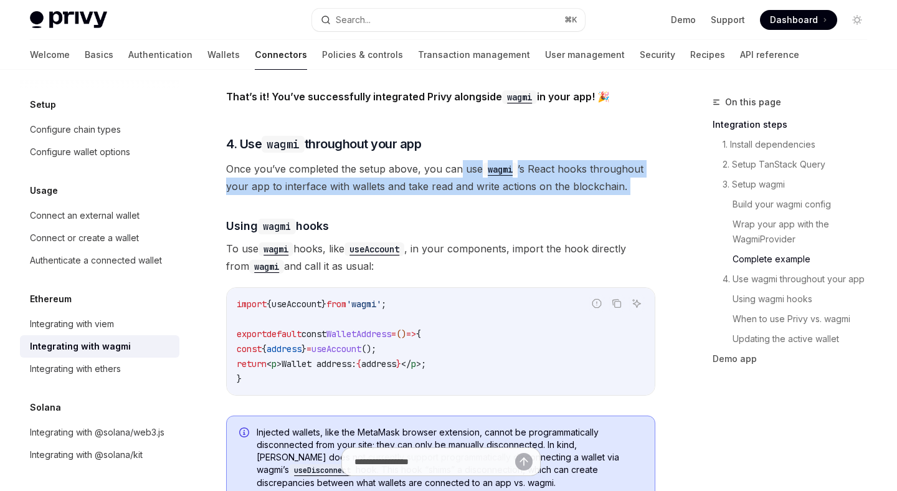
drag, startPoint x: 458, startPoint y: 221, endPoint x: 457, endPoint y: 191, distance: 30.5
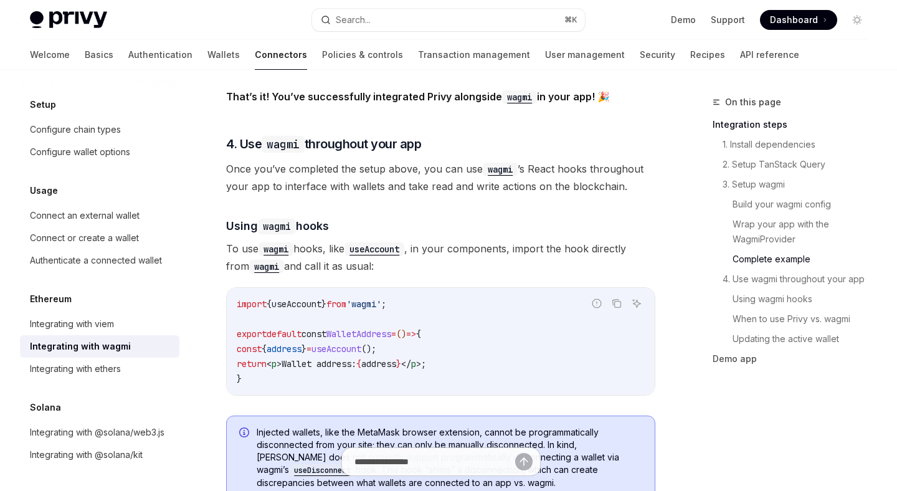
click at [444, 195] on span "Once you’ve completed the setup above, you can use wagmi ’s React hooks through…" at bounding box center [440, 177] width 429 height 35
drag, startPoint x: 579, startPoint y: 293, endPoint x: 557, endPoint y: 292, distance: 21.8
click at [572, 275] on span "To use wagmi hooks, like useAccount , in your components, import the hook direc…" at bounding box center [440, 257] width 429 height 35
drag, startPoint x: 543, startPoint y: 281, endPoint x: 545, endPoint y: 244, distance: 36.8
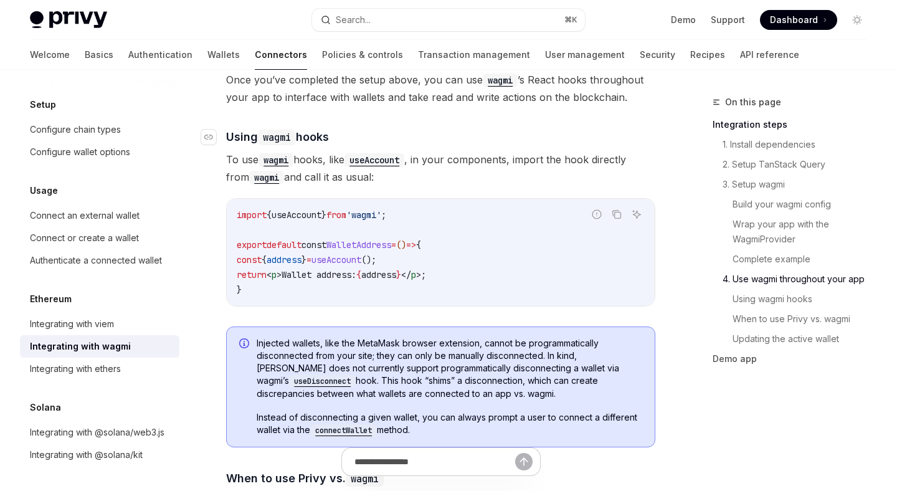
scroll to position [2812, 0]
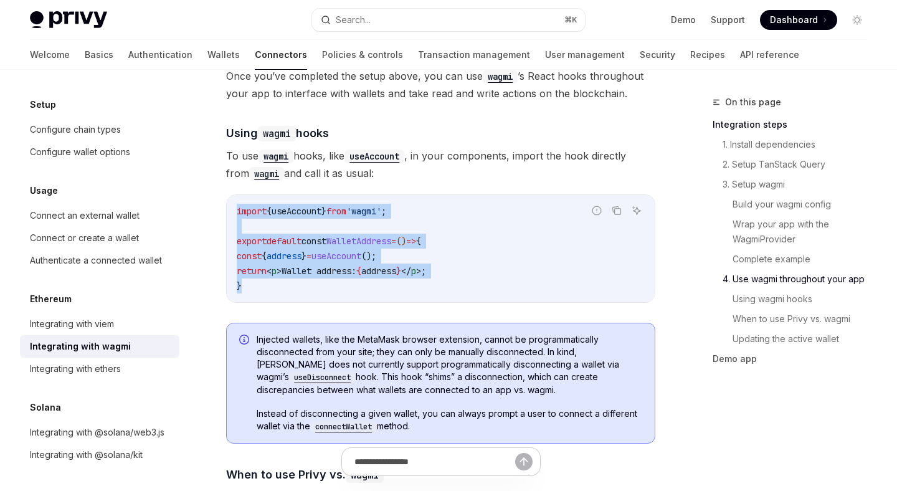
drag, startPoint x: 490, startPoint y: 216, endPoint x: 484, endPoint y: 318, distance: 101.7
click at [484, 302] on div "import { useAccount } from 'wagmi' ; export default const WalletAddress = () =>…" at bounding box center [441, 248] width 428 height 107
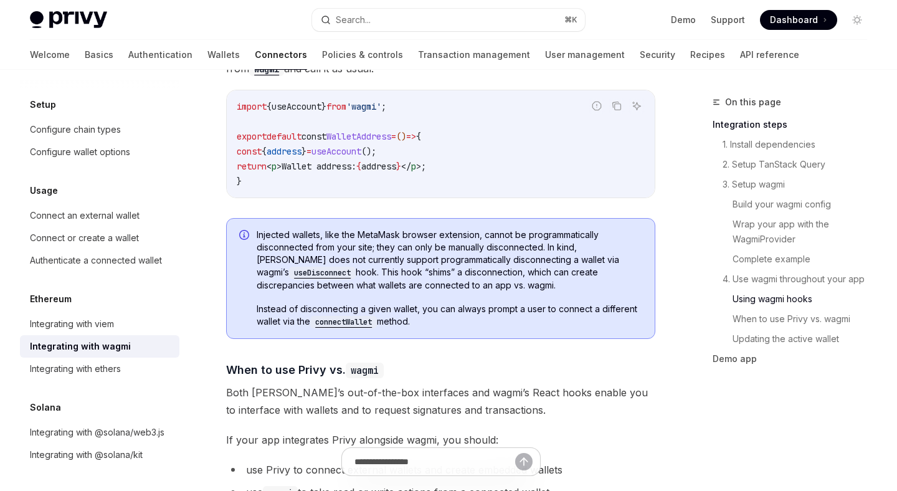
scroll to position [2950, 0]
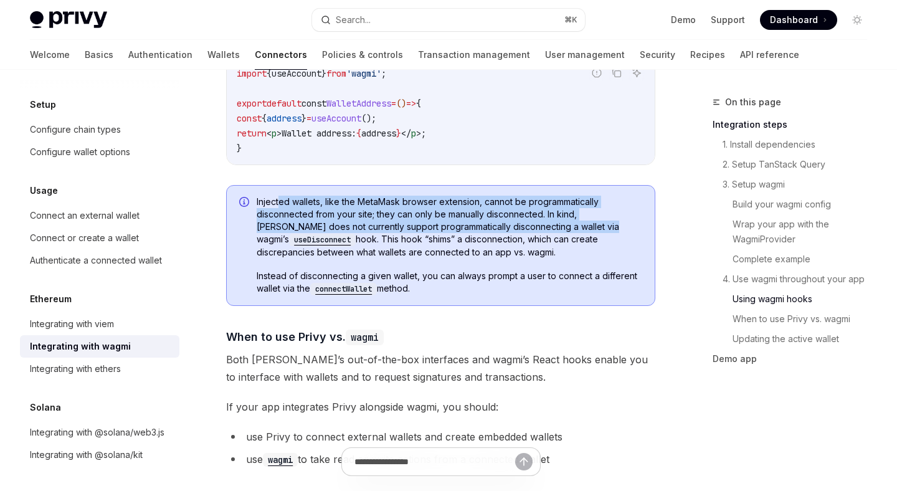
drag, startPoint x: 280, startPoint y: 225, endPoint x: 540, endPoint y: 248, distance: 261.9
click at [542, 248] on span "Injected wallets, like the MetaMask browser extension, cannot be programmatical…" at bounding box center [449, 227] width 385 height 63
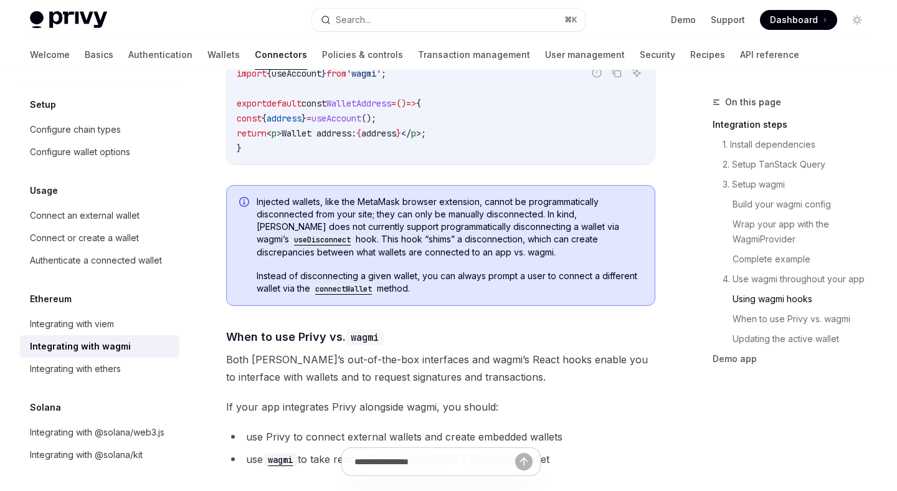
click at [278, 258] on span "Injected wallets, like the MetaMask browser extension, cannot be programmatical…" at bounding box center [449, 227] width 385 height 63
drag, startPoint x: 285, startPoint y: 264, endPoint x: 437, endPoint y: 275, distance: 152.3
click at [437, 258] on span "Injected wallets, like the MetaMask browser extension, cannot be programmatical…" at bounding box center [449, 227] width 385 height 63
drag, startPoint x: 458, startPoint y: 273, endPoint x: 308, endPoint y: 267, distance: 150.2
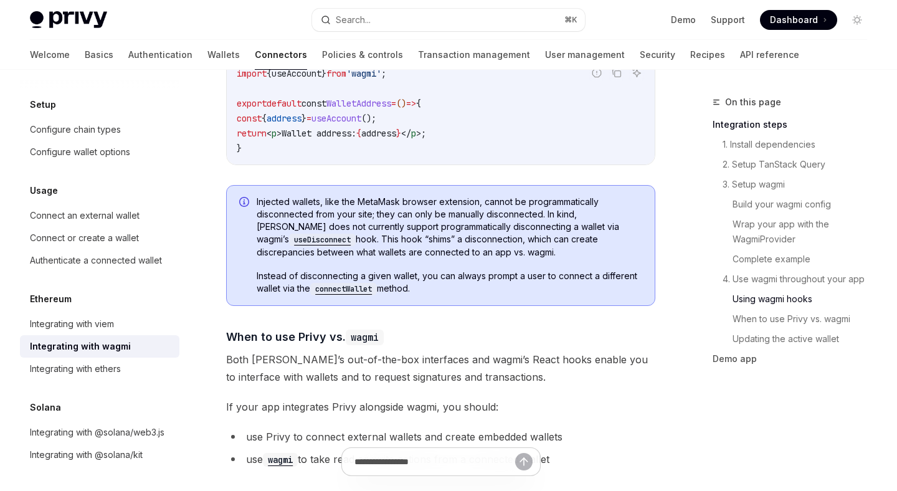
click at [308, 258] on span "Injected wallets, like the MetaMask browser extension, cannot be programmatical…" at bounding box center [449, 227] width 385 height 63
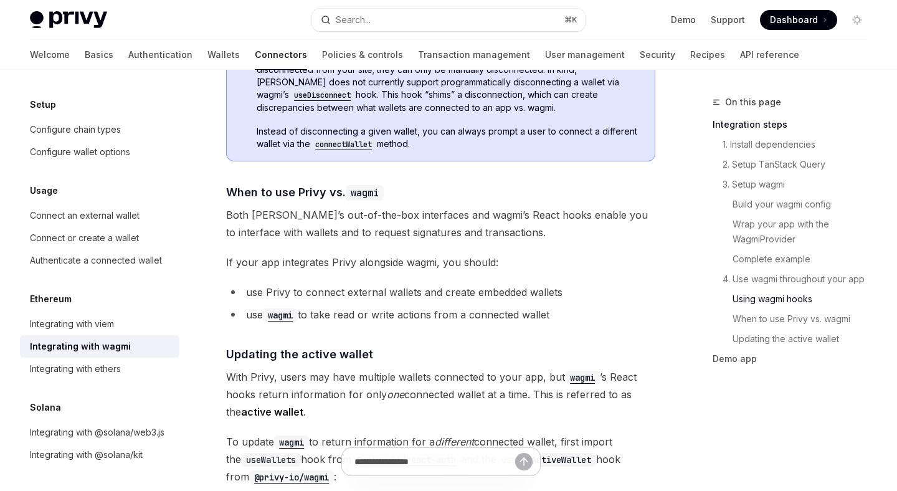
scroll to position [3097, 0]
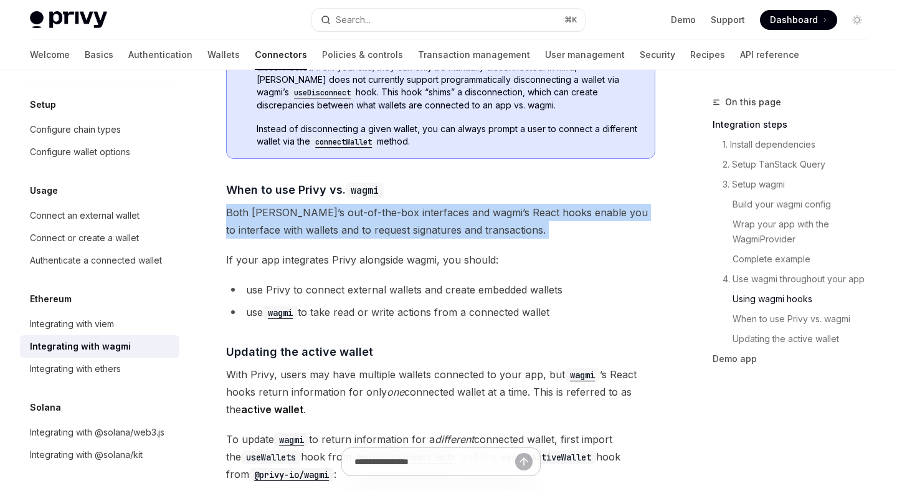
drag, startPoint x: 513, startPoint y: 219, endPoint x: 503, endPoint y: 273, distance: 54.5
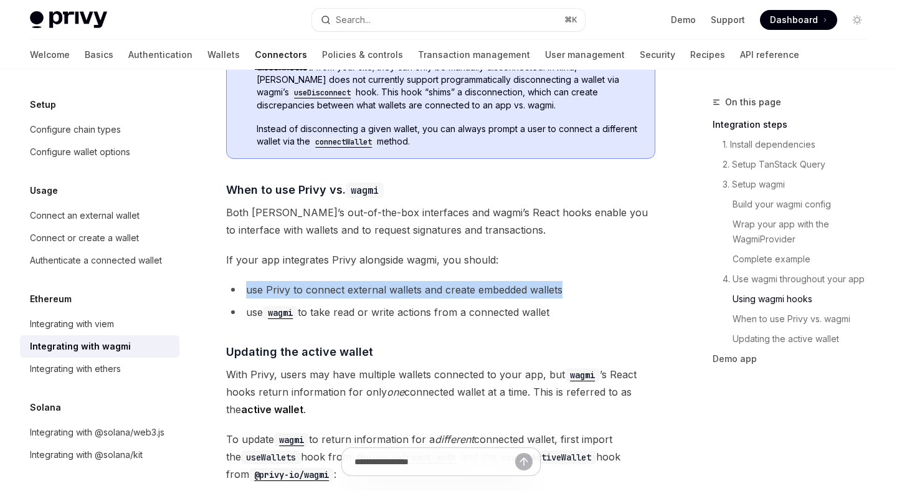
drag, startPoint x: 572, startPoint y: 316, endPoint x: 572, endPoint y: 298, distance: 17.4
drag, startPoint x: 575, startPoint y: 336, endPoint x: 575, endPoint y: 281, distance: 54.8
click at [575, 268] on span "If your app integrates Privy alongside wagmi, you should:" at bounding box center [440, 259] width 429 height 17
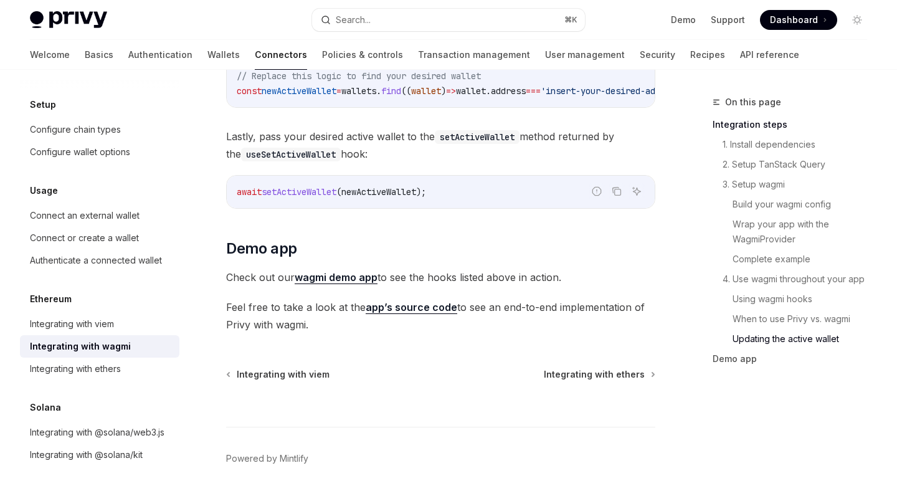
scroll to position [3648, 0]
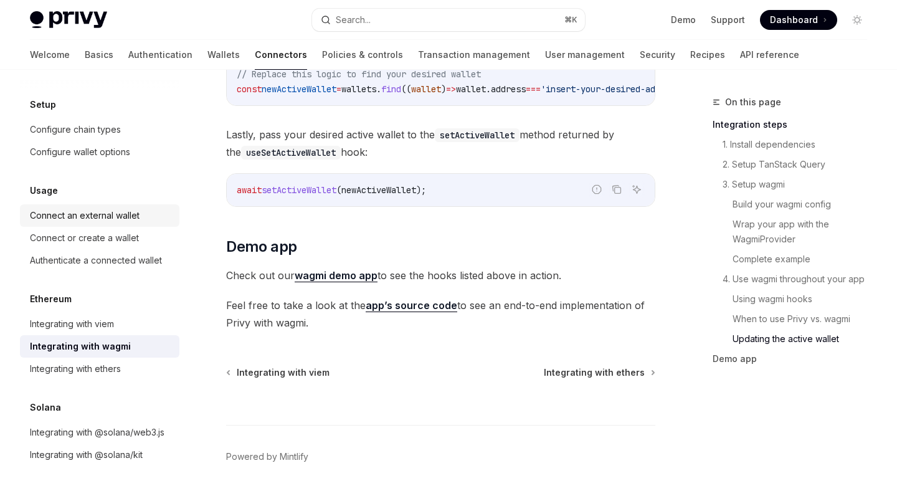
click at [123, 205] on link "Connect an external wallet" at bounding box center [99, 215] width 159 height 22
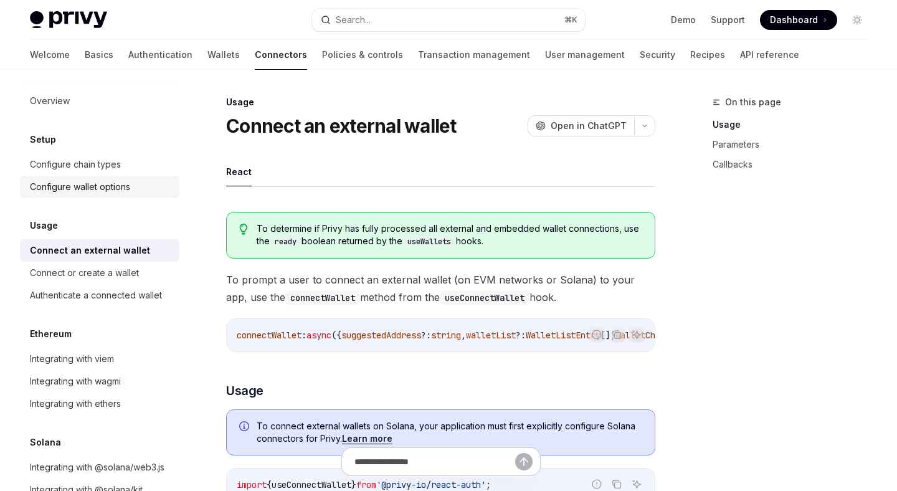
click at [109, 183] on div "Configure wallet options" at bounding box center [80, 186] width 100 height 15
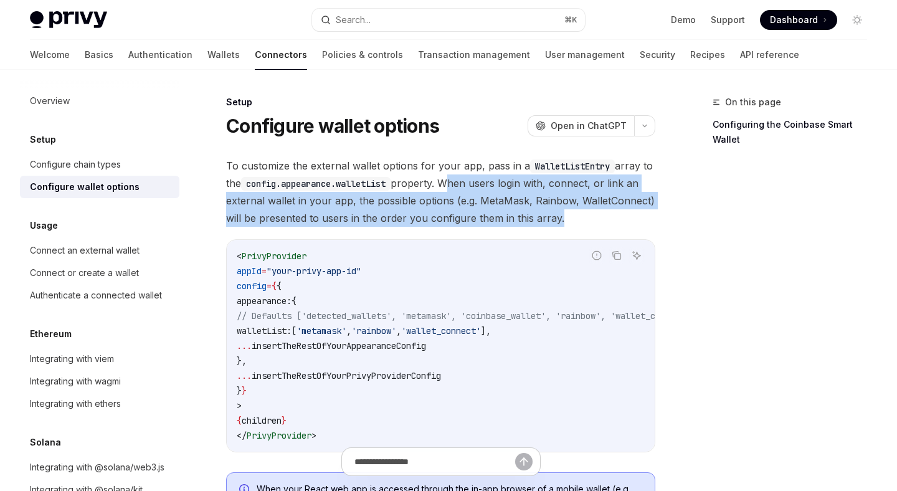
drag, startPoint x: 450, startPoint y: 182, endPoint x: 557, endPoint y: 212, distance: 111.2
click at [557, 212] on span "To customize the external wallet options for your app, pass in a WalletListEntr…" at bounding box center [440, 192] width 429 height 70
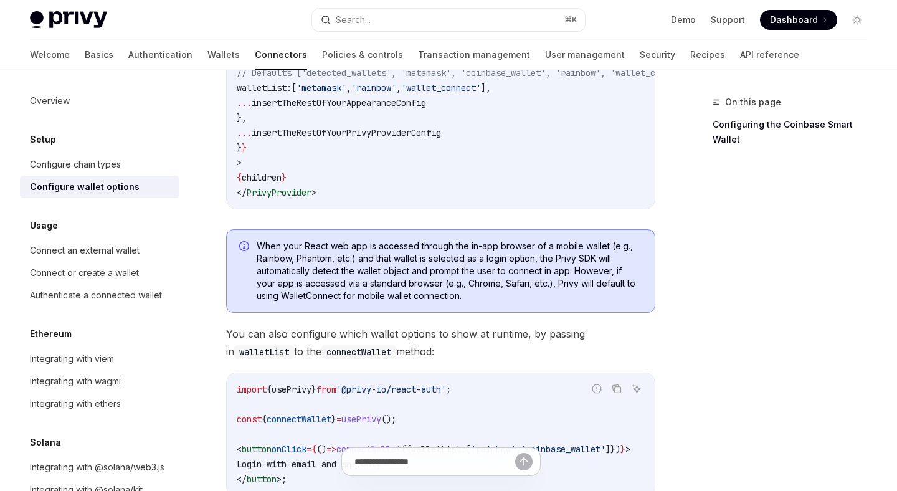
scroll to position [246, 0]
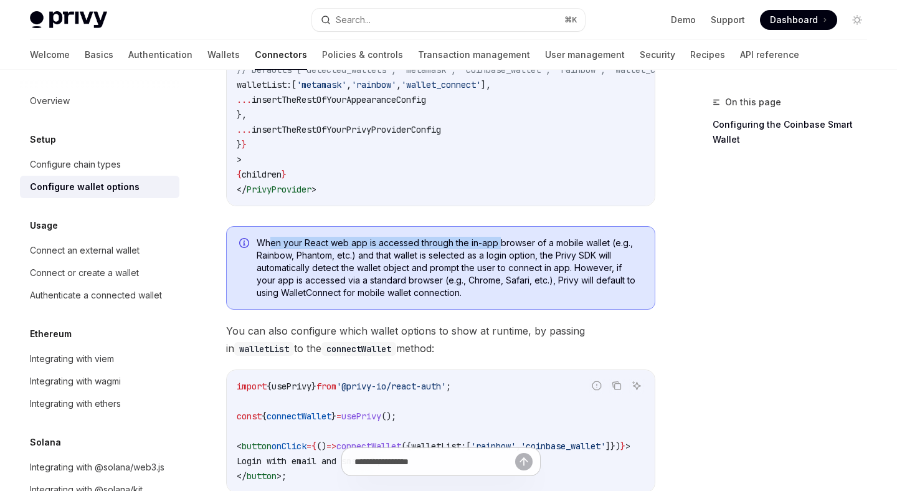
drag, startPoint x: 293, startPoint y: 243, endPoint x: 499, endPoint y: 243, distance: 206.1
click at [499, 243] on span "When your React web app is accessed through the in-app browser of a mobile wall…" at bounding box center [449, 268] width 385 height 62
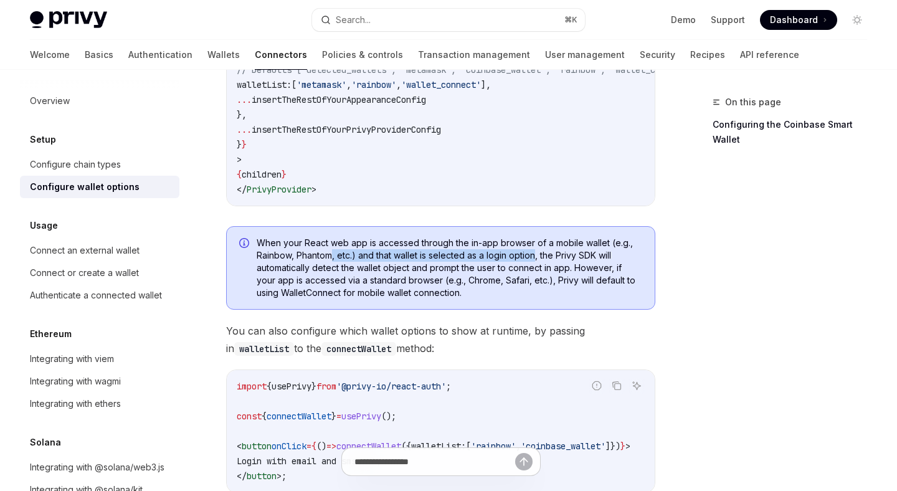
drag, startPoint x: 334, startPoint y: 266, endPoint x: 535, endPoint y: 260, distance: 201.8
click at [536, 260] on span "When your React web app is accessed through the in-app browser of a mobile wall…" at bounding box center [449, 268] width 385 height 62
click at [535, 260] on span "When your React web app is accessed through the in-app browser of a mobile wall…" at bounding box center [449, 268] width 385 height 62
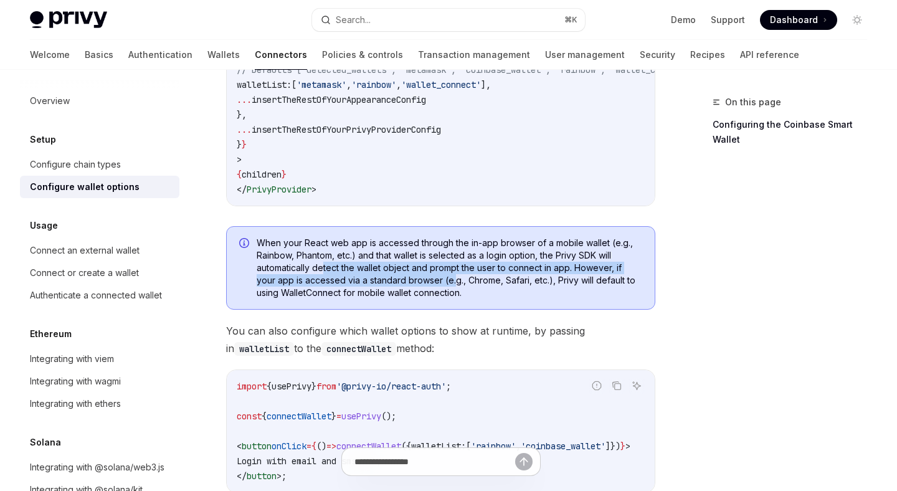
drag, startPoint x: 326, startPoint y: 270, endPoint x: 467, endPoint y: 281, distance: 141.2
click at [466, 281] on span "When your React web app is accessed through the in-app browser of a mobile wall…" at bounding box center [449, 268] width 385 height 62
click at [467, 281] on span "When your React web app is accessed through the in-app browser of a mobile wall…" at bounding box center [449, 268] width 385 height 62
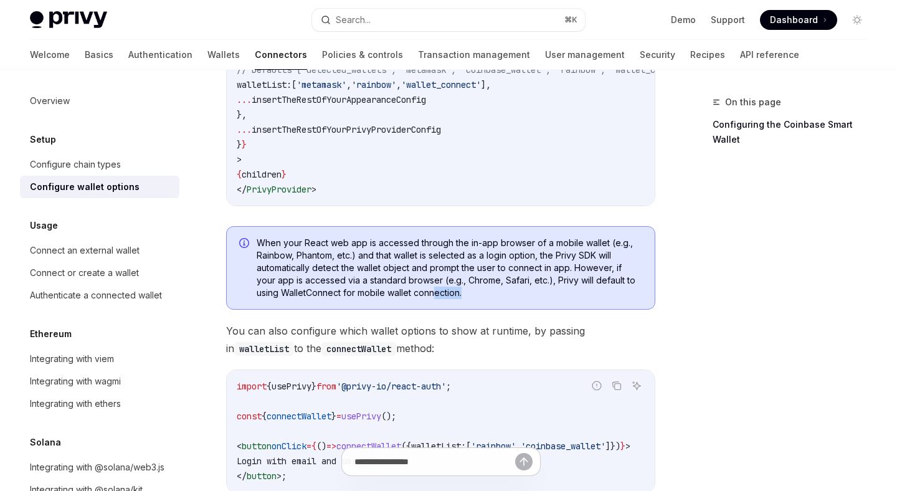
drag, startPoint x: 466, startPoint y: 296, endPoint x: 424, endPoint y: 292, distance: 42.6
click at [426, 291] on span "When your React web app is accessed through the in-app browser of a mobile wall…" at bounding box center [449, 268] width 385 height 62
click at [320, 287] on span "When your React web app is accessed through the in-app browser of a mobile wall…" at bounding box center [449, 268] width 385 height 62
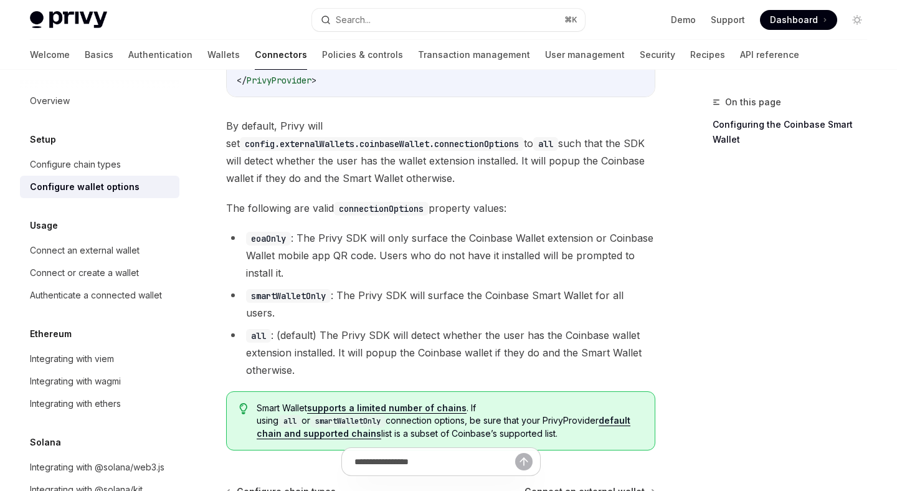
scroll to position [1887, 0]
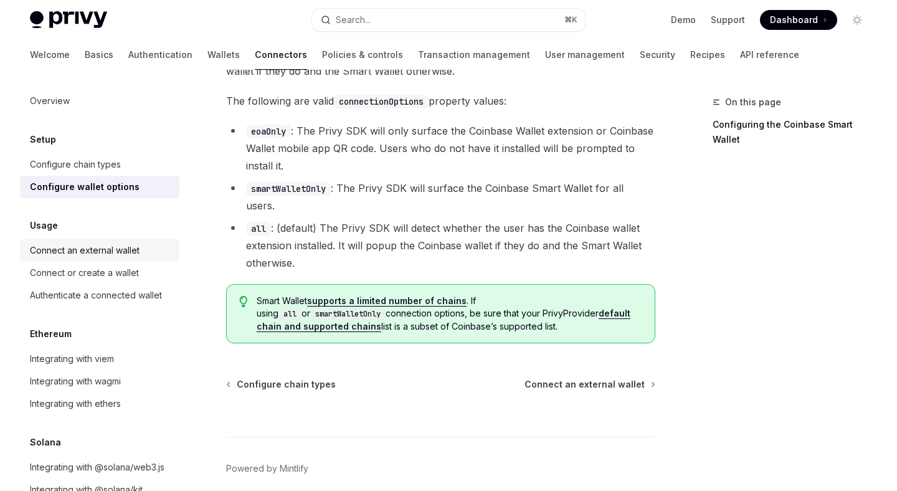
click at [98, 250] on div "Connect an external wallet" at bounding box center [85, 250] width 110 height 15
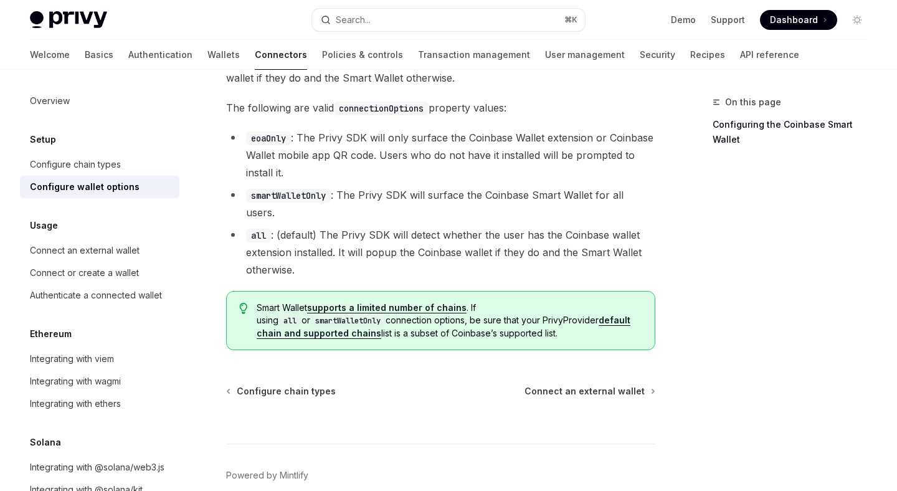
scroll to position [1887, 0]
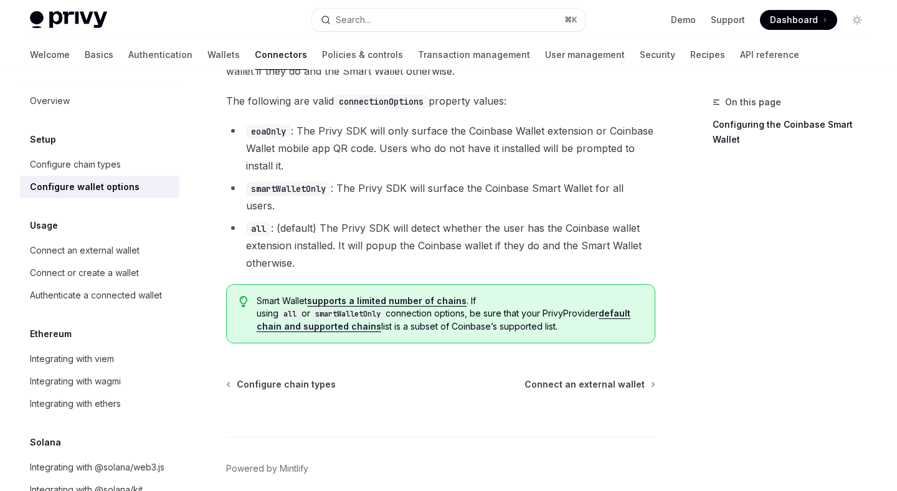
click at [423, 295] on link "supports a limited number of chains" at bounding box center [386, 300] width 159 height 11
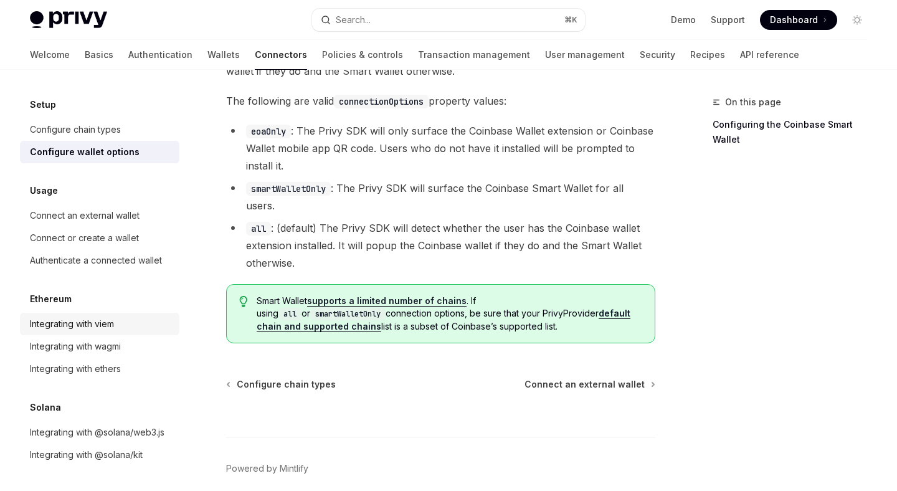
click at [123, 322] on div "Integrating with viem" at bounding box center [101, 323] width 142 height 15
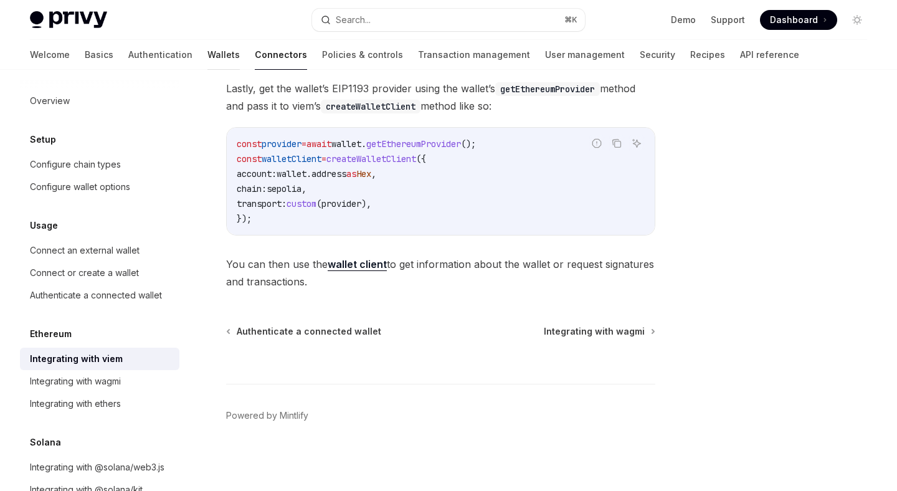
click at [207, 55] on link "Wallets" at bounding box center [223, 55] width 32 height 30
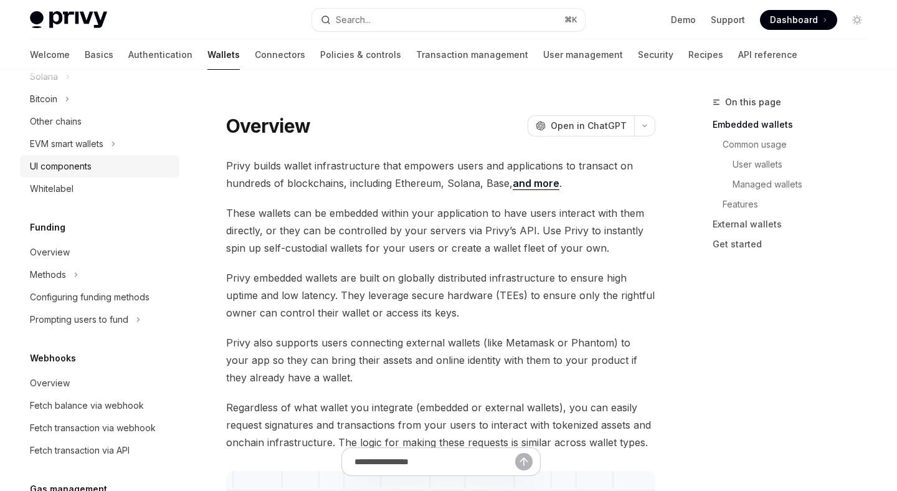
scroll to position [369, 0]
click at [116, 148] on icon at bounding box center [113, 141] width 5 height 15
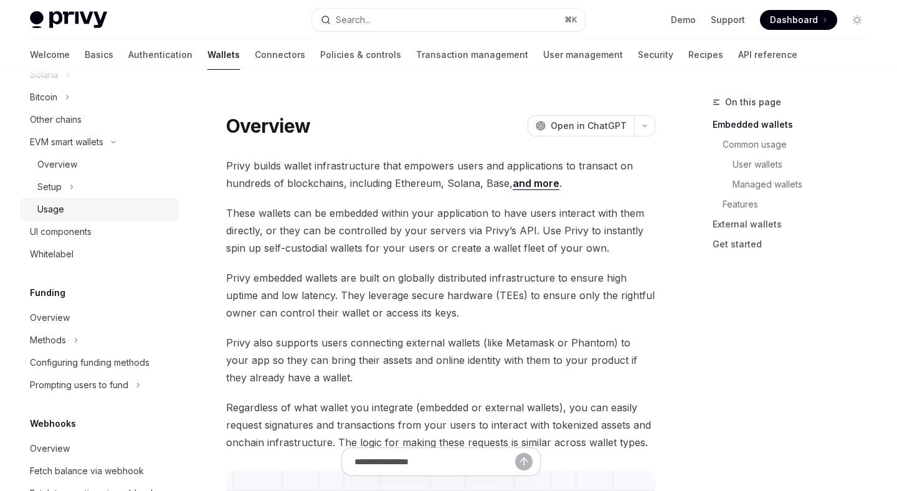
click at [115, 208] on div "Usage" at bounding box center [104, 209] width 134 height 15
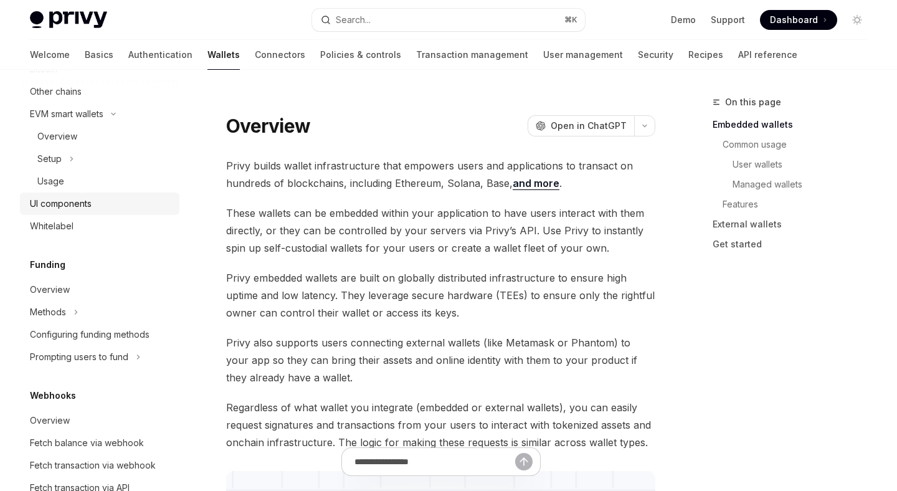
scroll to position [395, 0]
click at [52, 181] on div "Usage" at bounding box center [50, 183] width 27 height 15
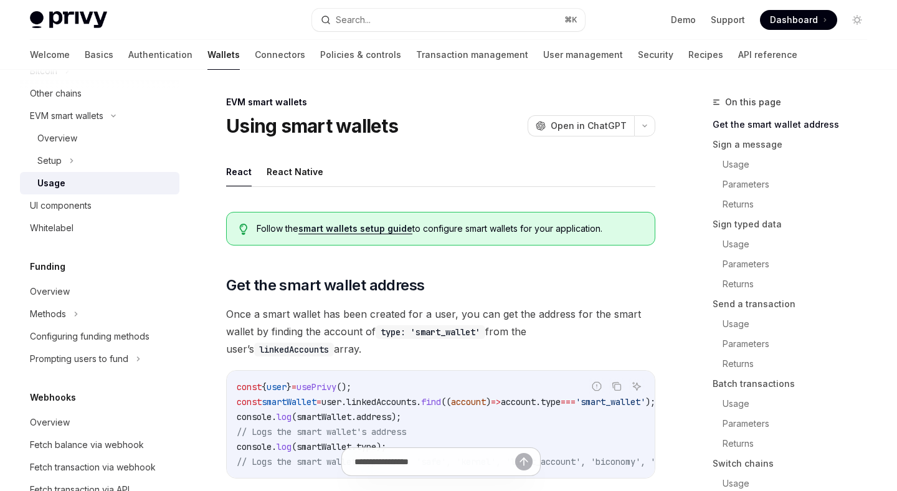
click at [337, 227] on link "smart wallets setup guide" at bounding box center [355, 228] width 114 height 11
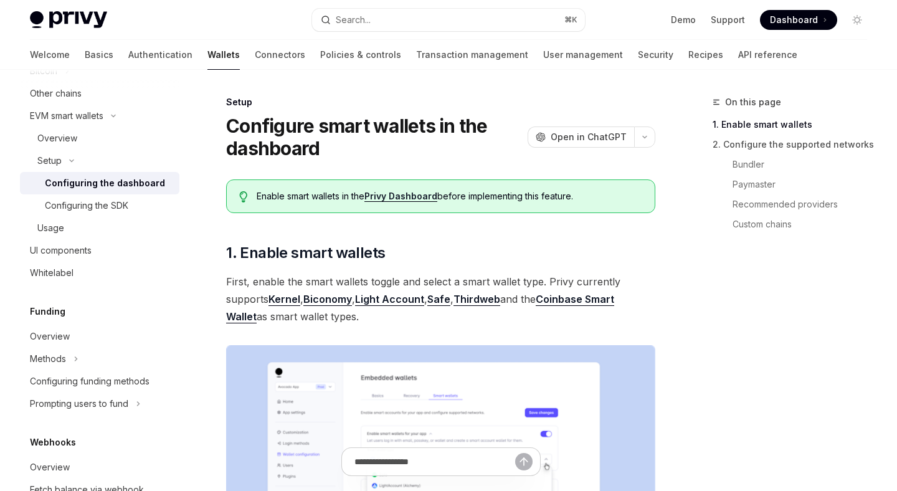
click at [385, 192] on link "Privy Dashboard" at bounding box center [400, 196] width 73 height 11
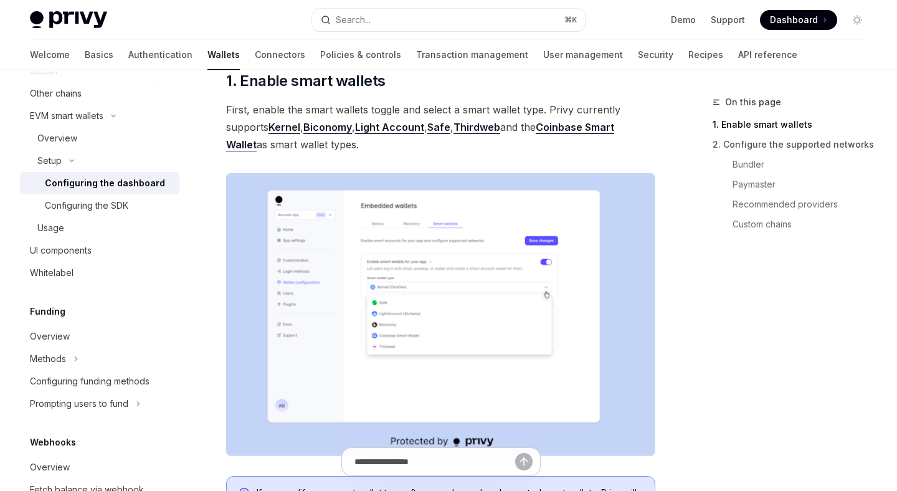
scroll to position [176, 0]
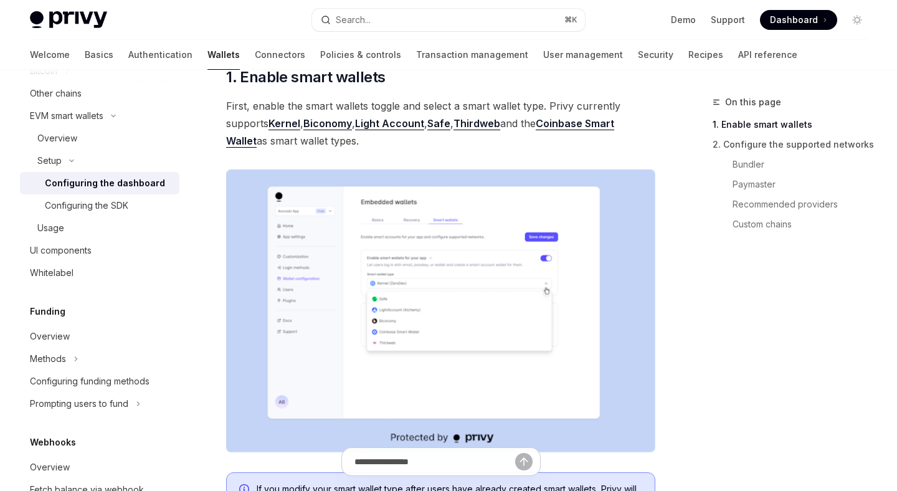
click at [493, 302] on img at bounding box center [440, 310] width 429 height 283
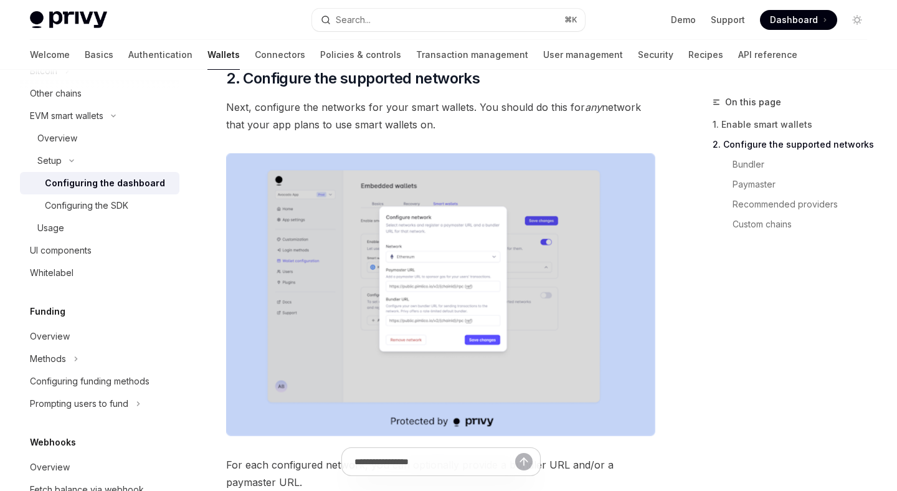
scroll to position [693, 0]
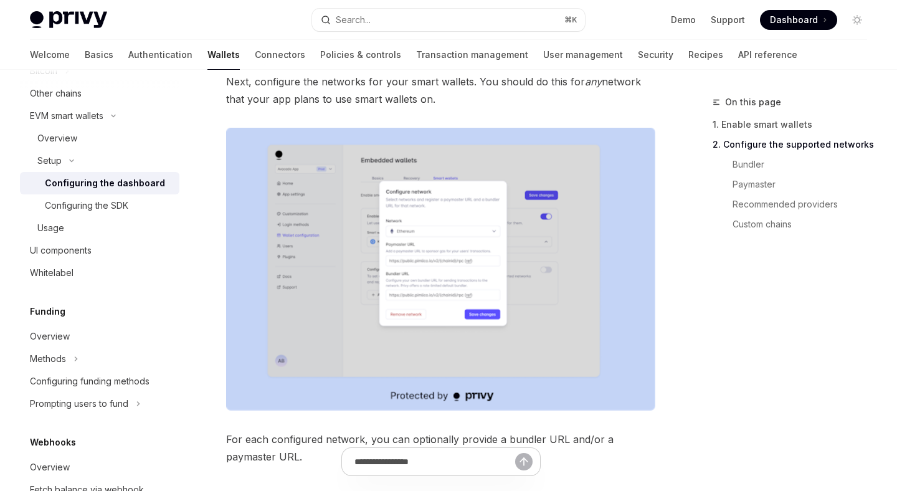
click at [553, 248] on img at bounding box center [440, 269] width 429 height 283
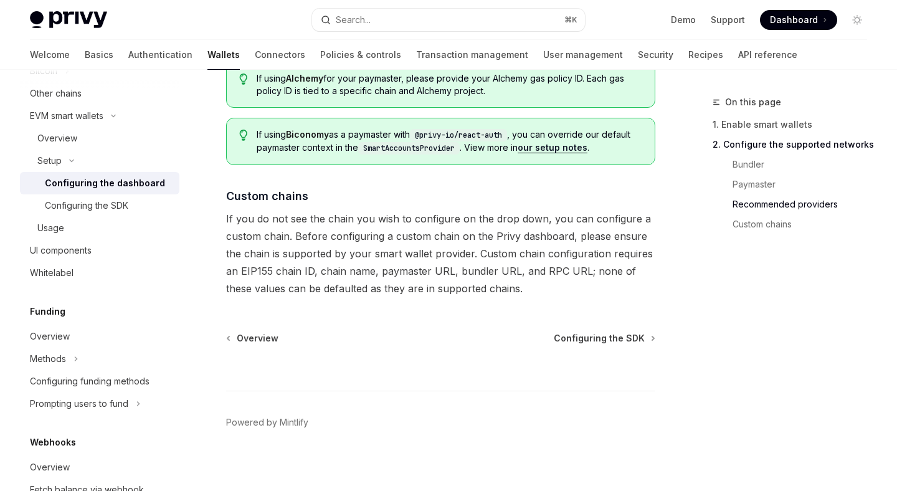
scroll to position [1739, 0]
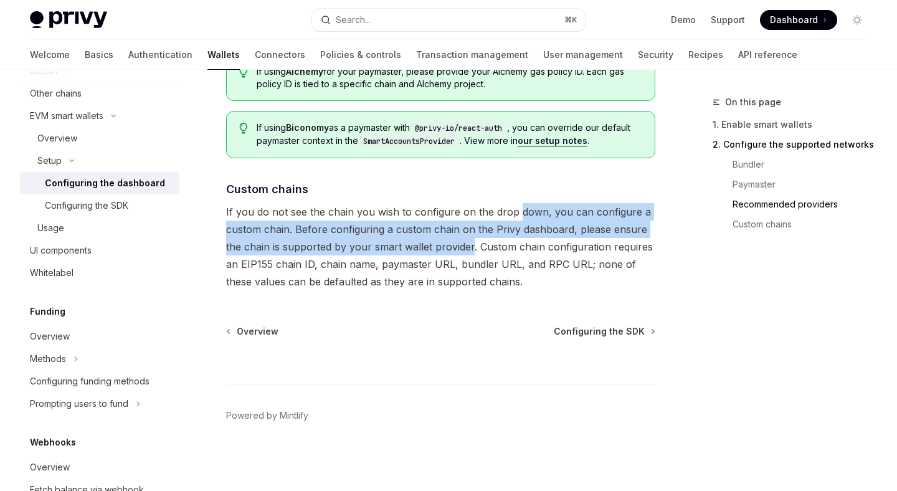
drag, startPoint x: 517, startPoint y: 204, endPoint x: 471, endPoint y: 245, distance: 61.7
click at [471, 245] on span "If you do not see the chain you wish to configure on the drop down, you can con…" at bounding box center [440, 246] width 429 height 87
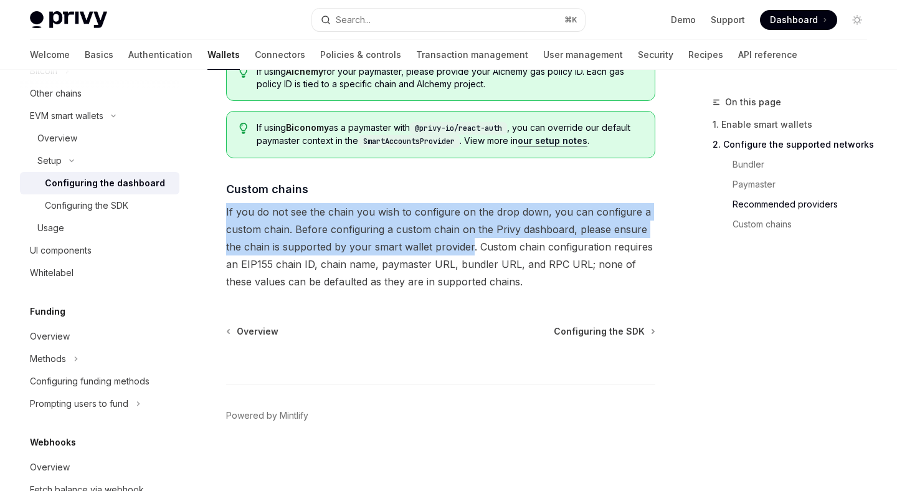
drag, startPoint x: 471, startPoint y: 245, endPoint x: 471, endPoint y: 197, distance: 48.6
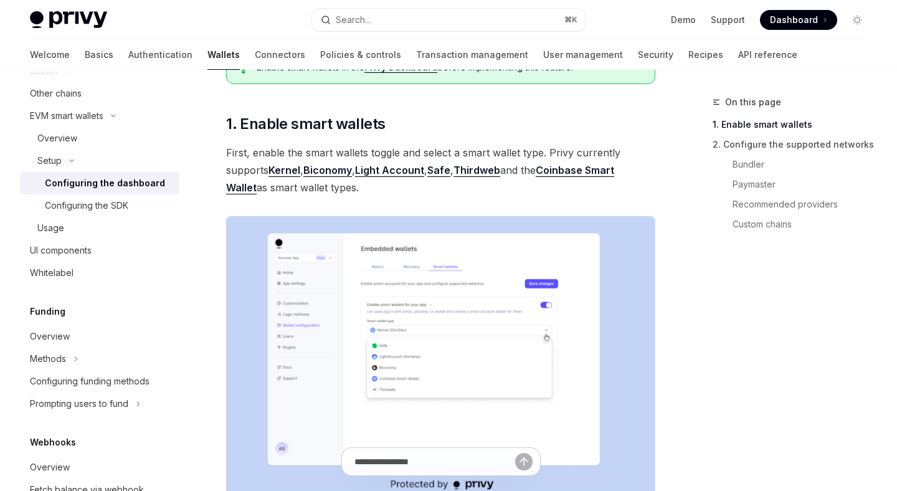
scroll to position [128, 0]
click at [118, 207] on div "Configuring the SDK" at bounding box center [86, 205] width 83 height 15
type textarea "*"
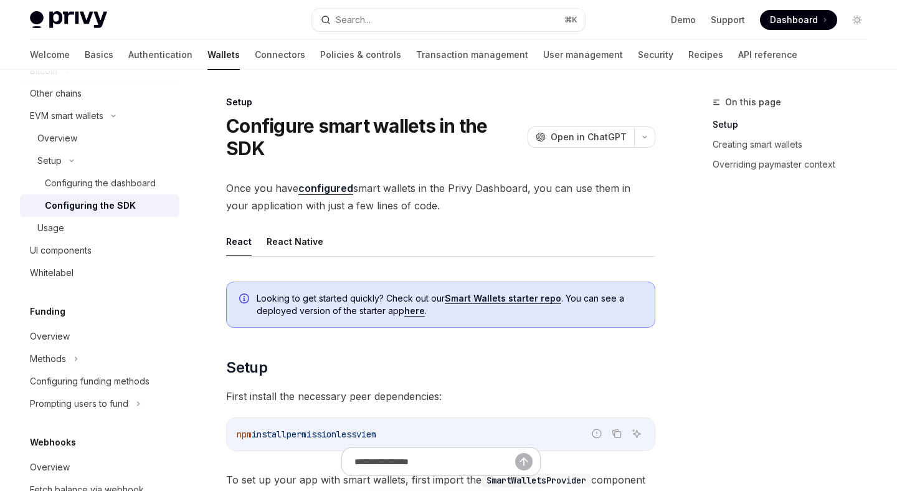
scroll to position [8, 0]
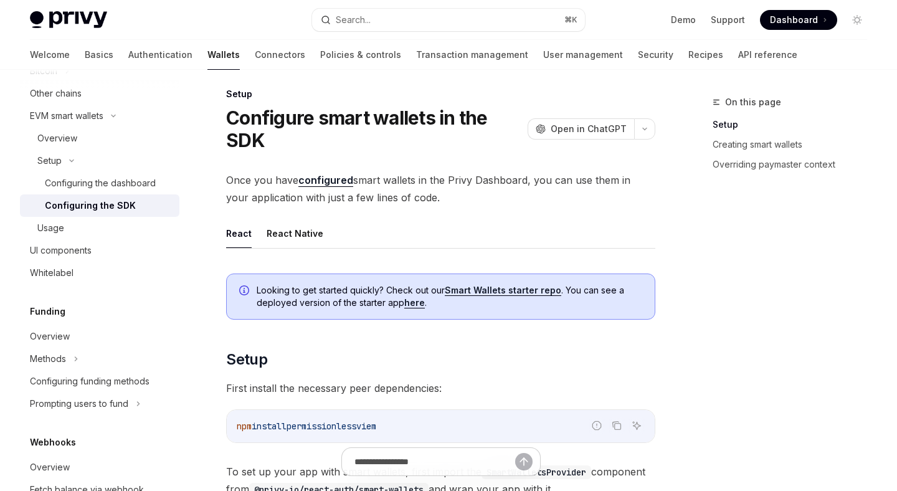
click at [491, 289] on link "Smart Wallets starter repo" at bounding box center [503, 290] width 116 height 11
click at [417, 300] on link "here" at bounding box center [414, 302] width 21 height 11
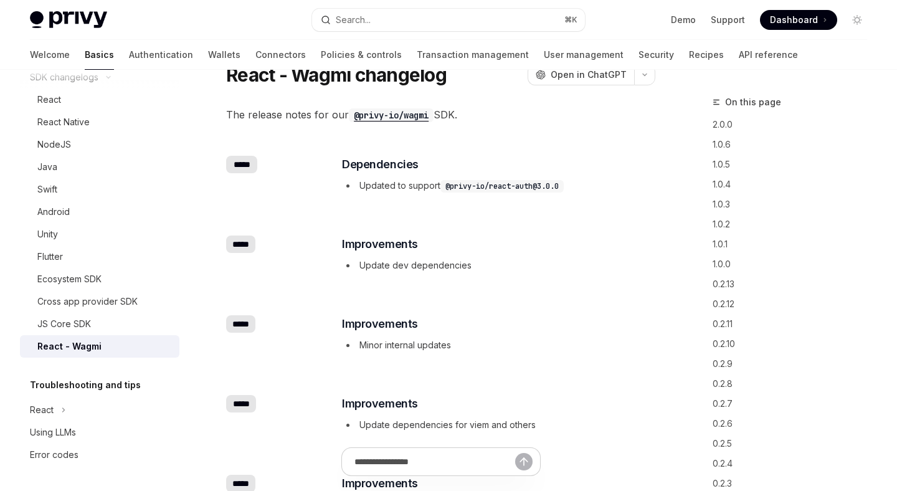
scroll to position [54, 0]
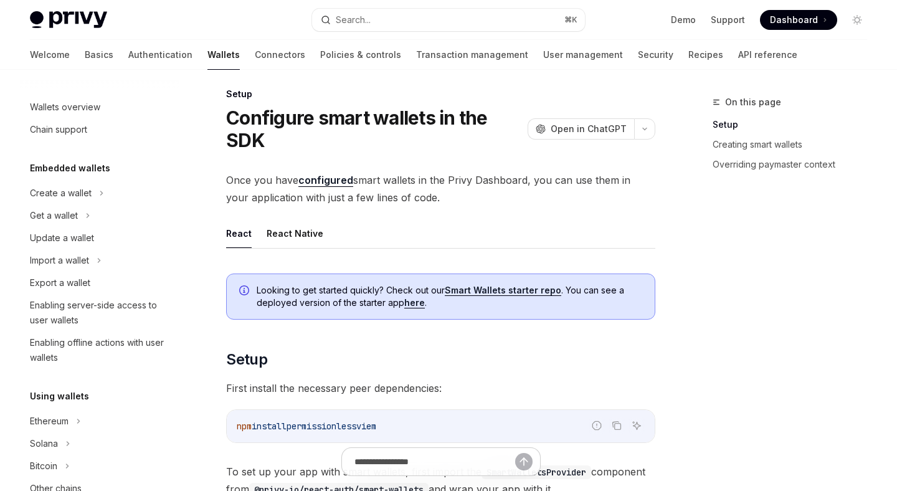
scroll to position [320, 0]
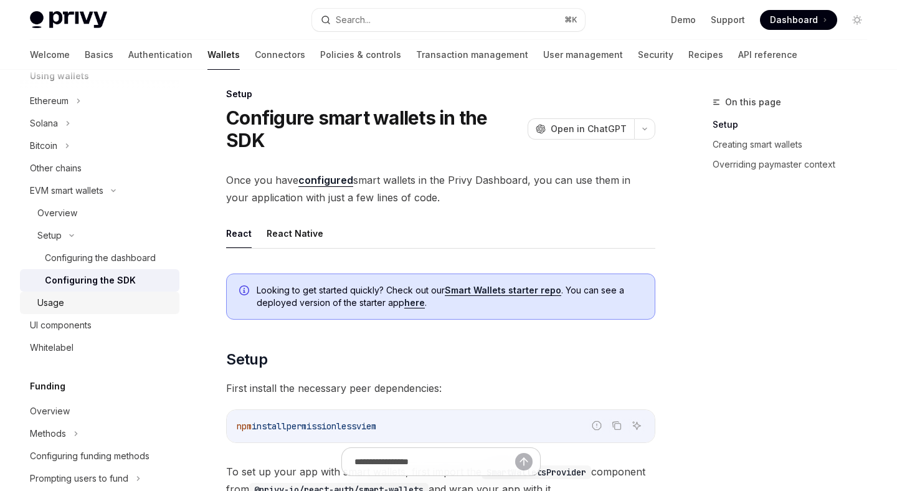
click at [101, 307] on div "Usage" at bounding box center [104, 302] width 134 height 15
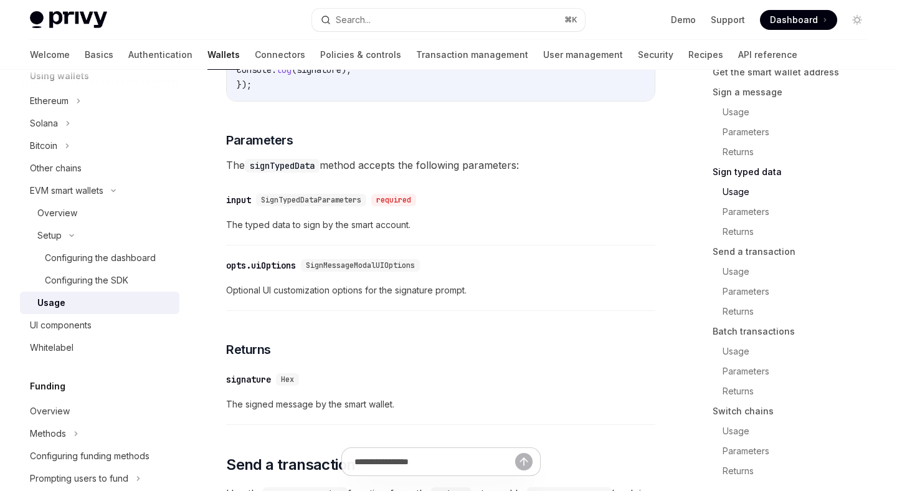
scroll to position [1559, 0]
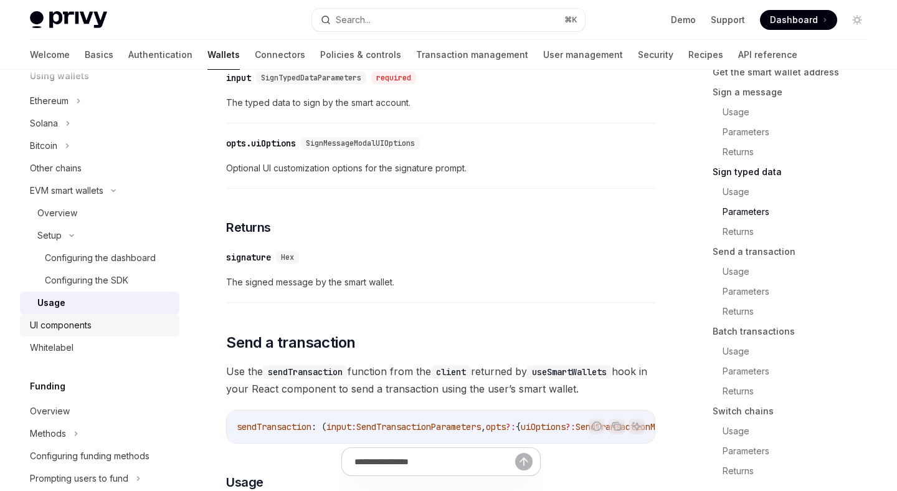
click at [81, 329] on div "UI components" at bounding box center [61, 325] width 62 height 15
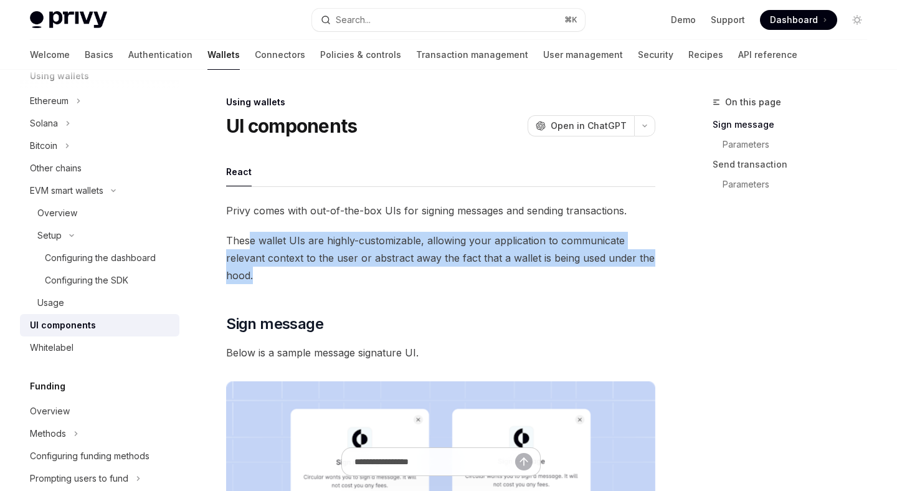
drag, startPoint x: 250, startPoint y: 248, endPoint x: 279, endPoint y: 275, distance: 38.8
click at [279, 275] on span "These wallet UIs are highly-customizable, allowing your application to communic…" at bounding box center [440, 258] width 429 height 52
click at [280, 274] on span "These wallet UIs are highly-customizable, allowing your application to communic…" at bounding box center [440, 258] width 429 height 52
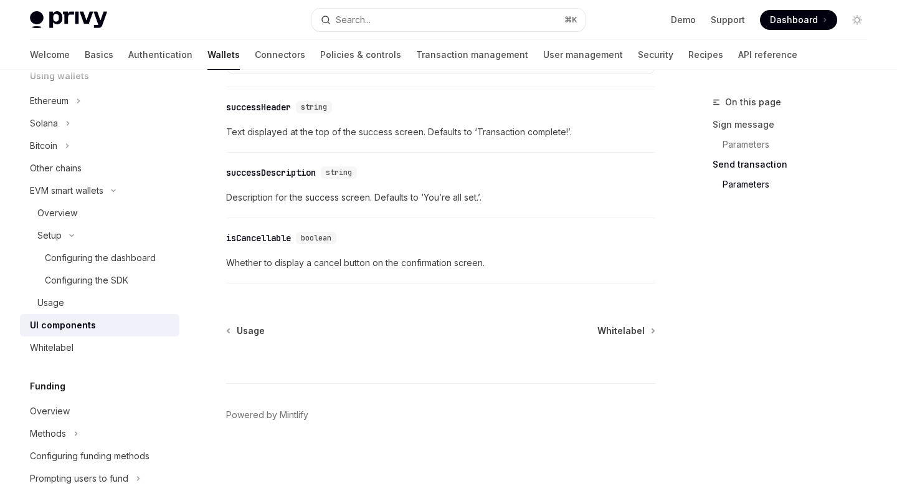
scroll to position [2342, 0]
click at [120, 342] on div "Whitelabel" at bounding box center [101, 347] width 142 height 15
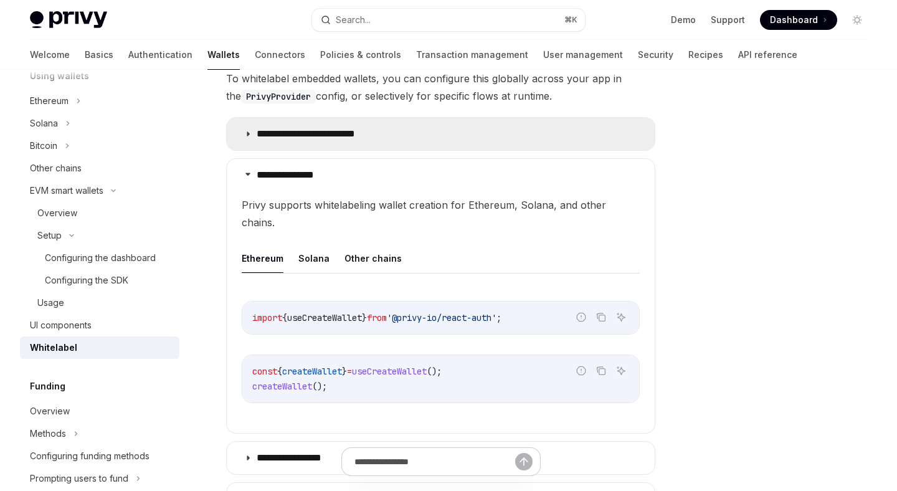
scroll to position [322, 0]
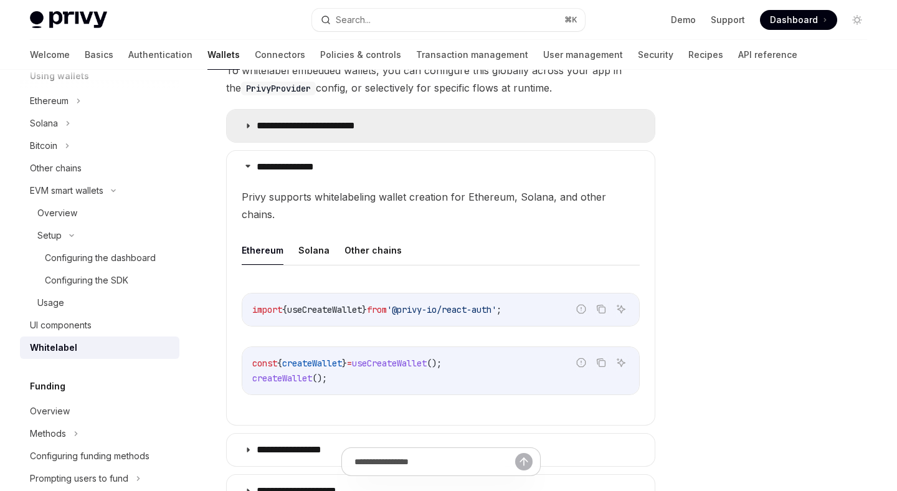
click at [290, 117] on summary "**********" at bounding box center [441, 126] width 428 height 32
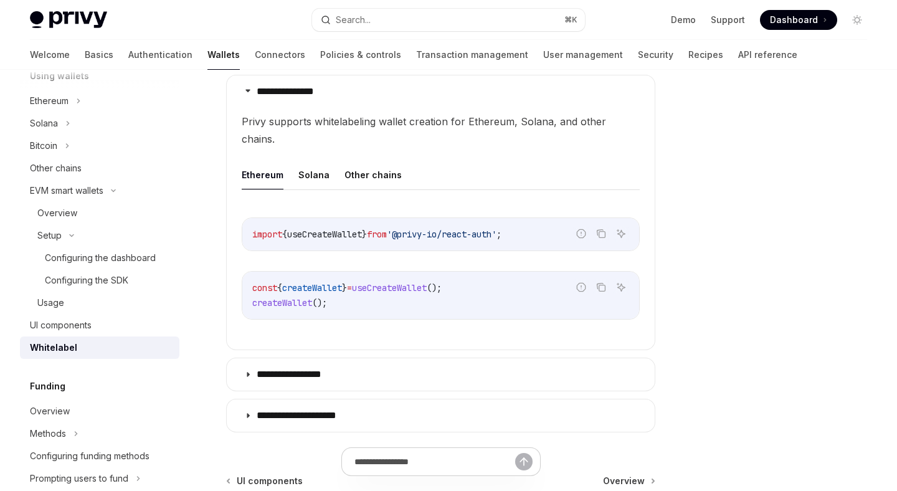
scroll to position [820, 0]
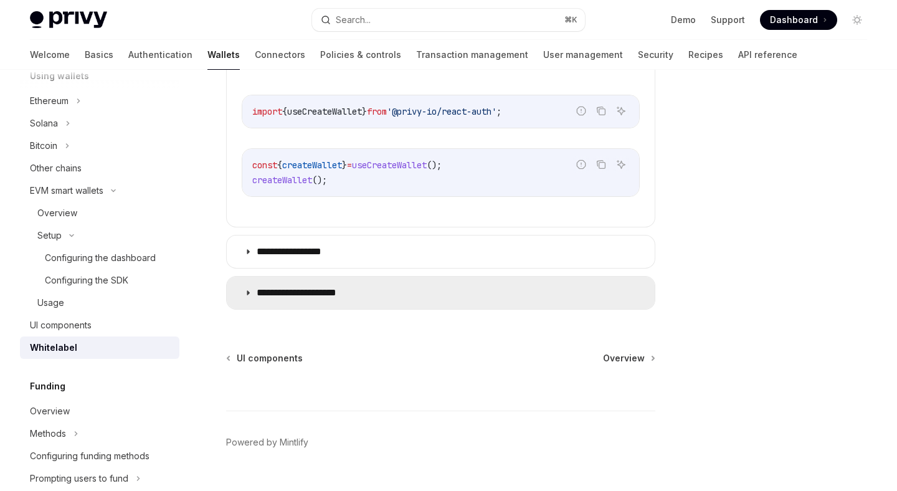
click at [283, 286] on p "**********" at bounding box center [308, 292] width 103 height 12
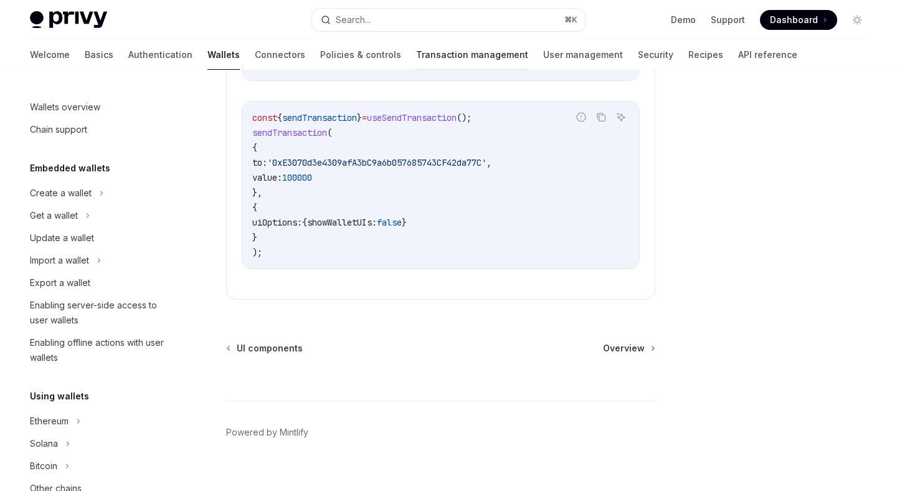
click at [416, 50] on link "Transaction management" at bounding box center [472, 55] width 112 height 30
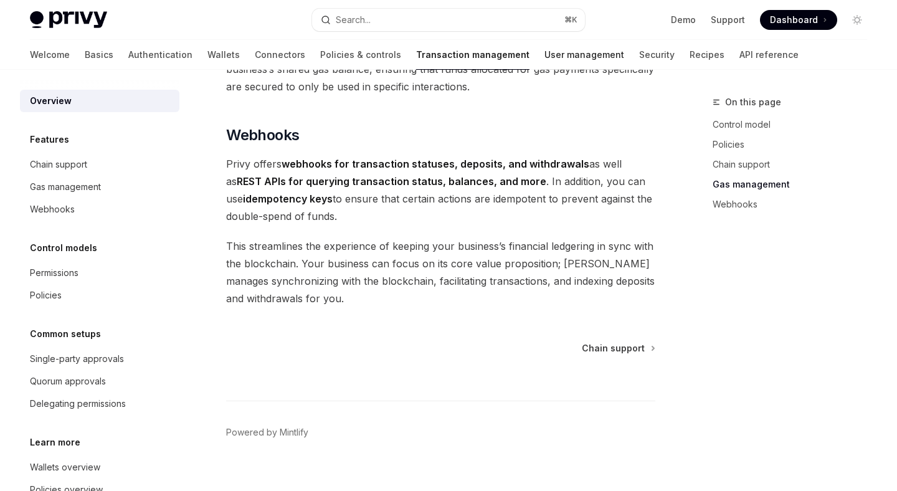
click at [544, 62] on link "User management" at bounding box center [584, 55] width 80 height 30
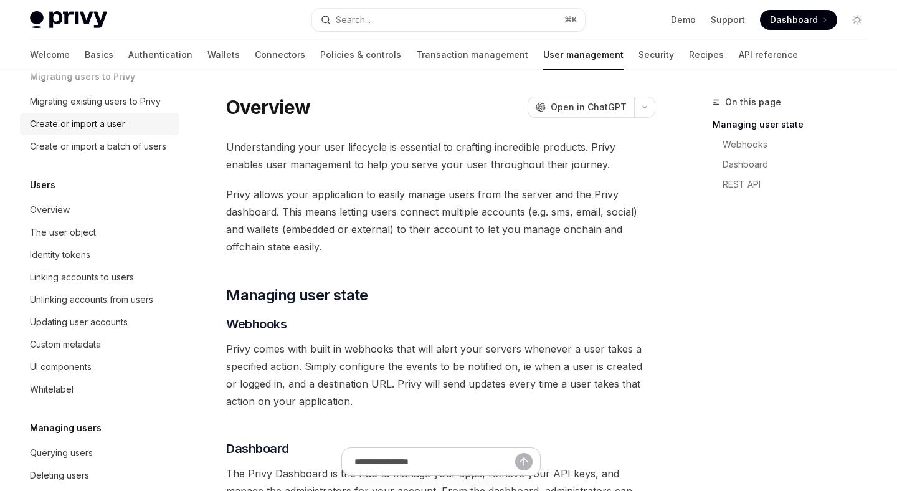
scroll to position [65, 0]
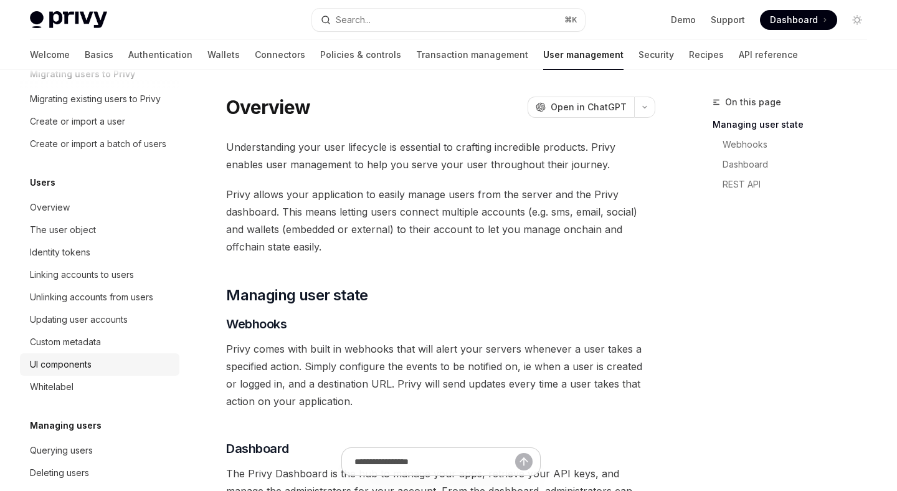
click at [110, 361] on div "UI components" at bounding box center [101, 364] width 142 height 15
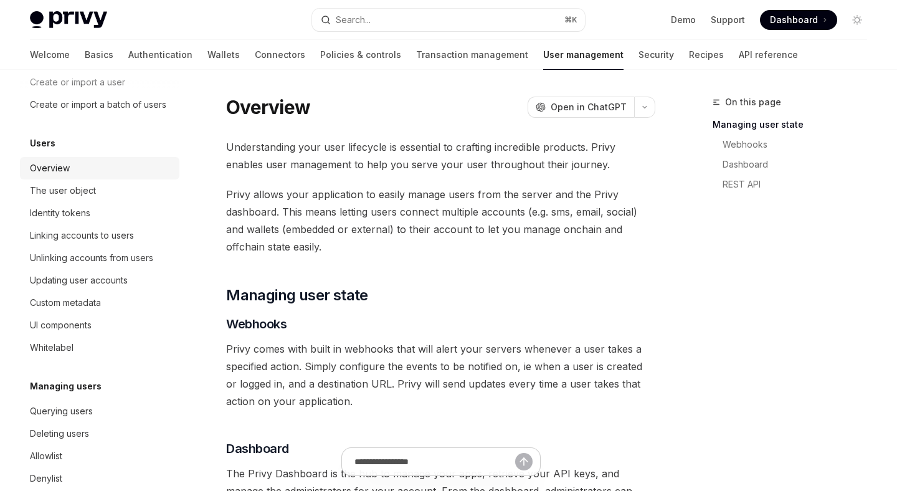
scroll to position [106, 0]
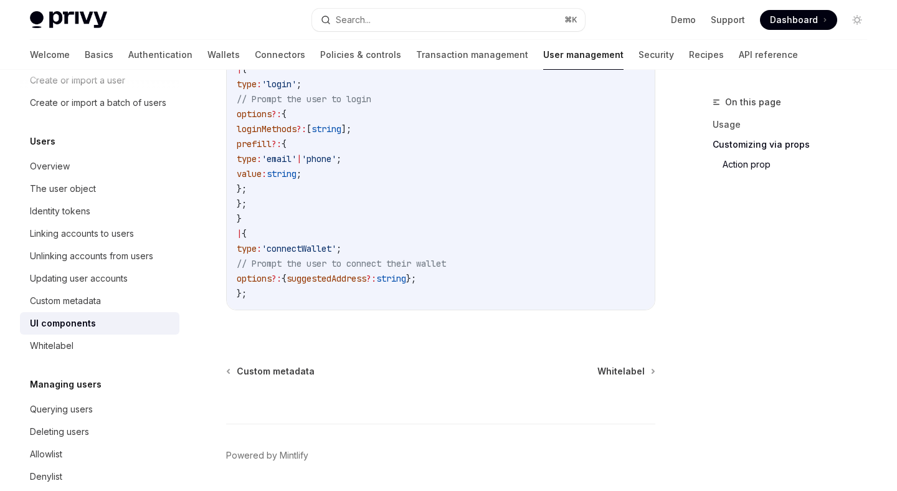
scroll to position [2286, 0]
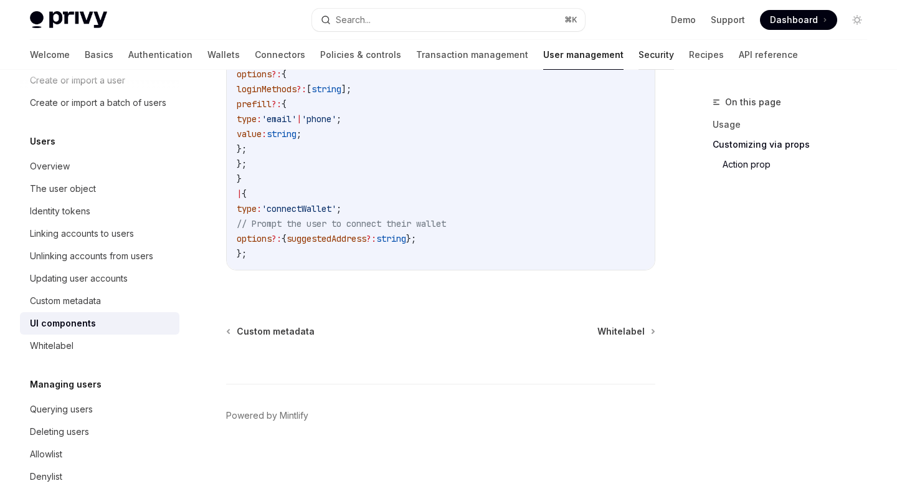
click at [638, 57] on link "Security" at bounding box center [655, 55] width 35 height 30
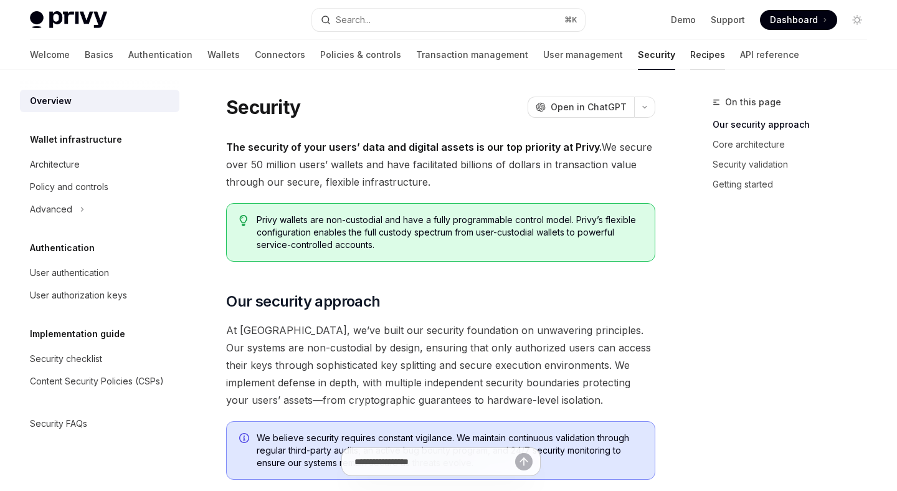
click at [690, 55] on link "Recipes" at bounding box center [707, 55] width 35 height 30
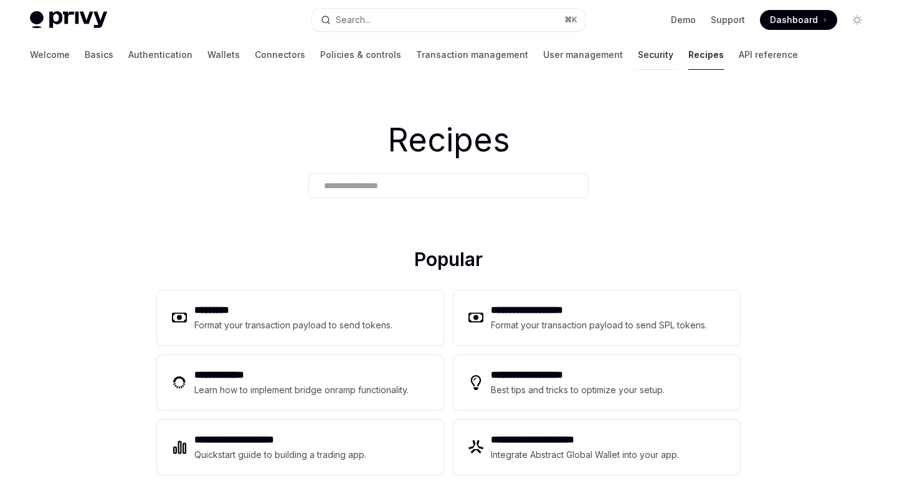
click at [638, 63] on link "Security" at bounding box center [655, 55] width 35 height 30
click at [638, 59] on link "Security" at bounding box center [655, 55] width 35 height 30
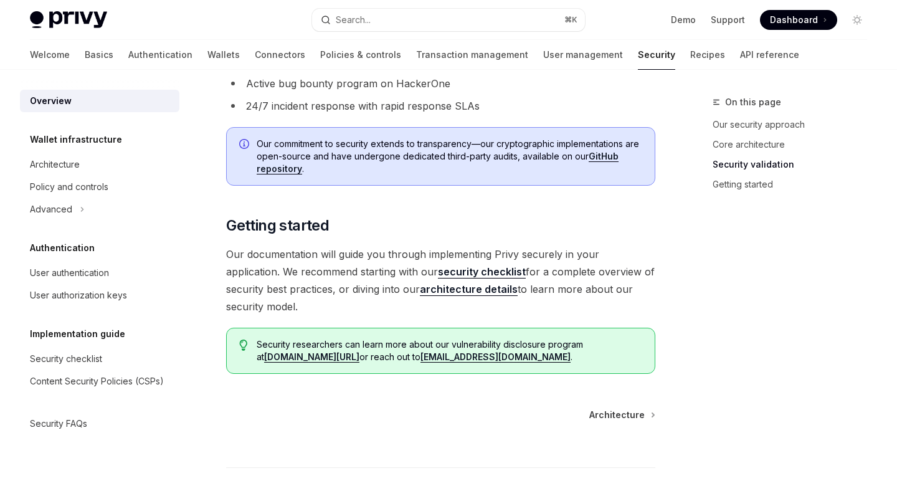
scroll to position [917, 0]
click at [85, 214] on div "Advanced" at bounding box center [99, 209] width 159 height 22
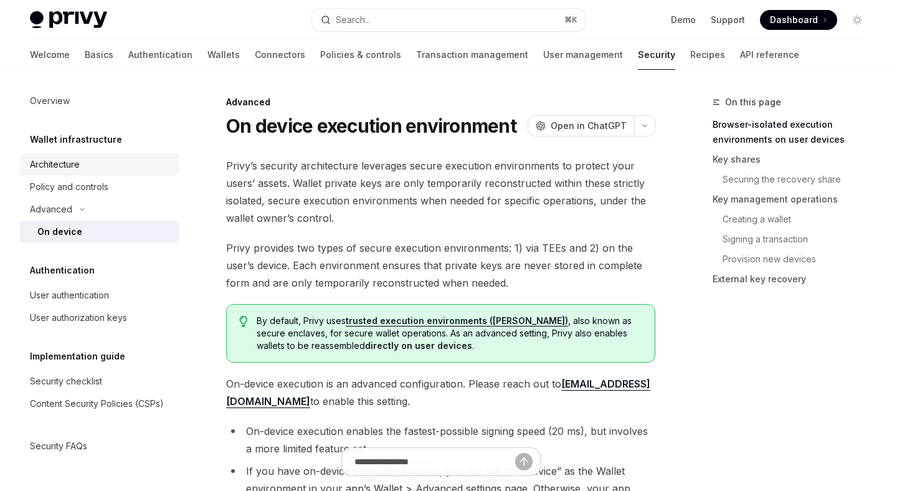
click at [117, 167] on div "Architecture" at bounding box center [101, 164] width 142 height 15
type textarea "*"
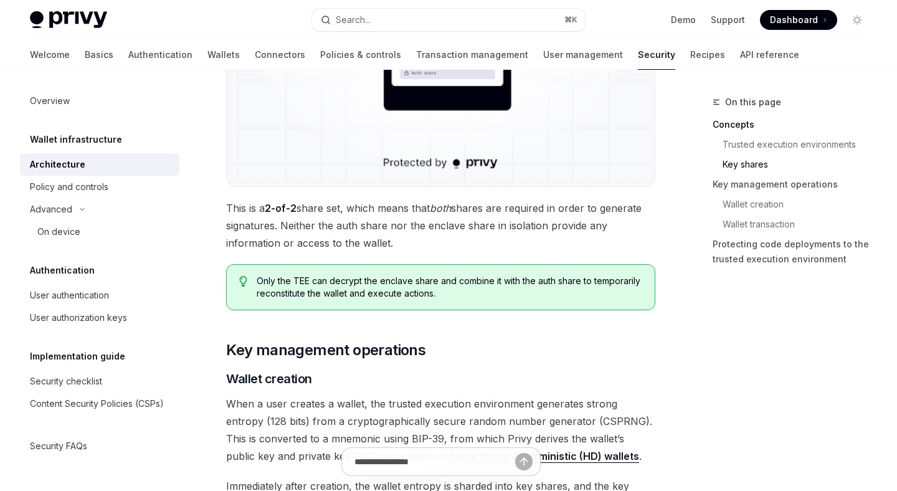
scroll to position [1296, 0]
